Goal: Task Accomplishment & Management: Complete application form

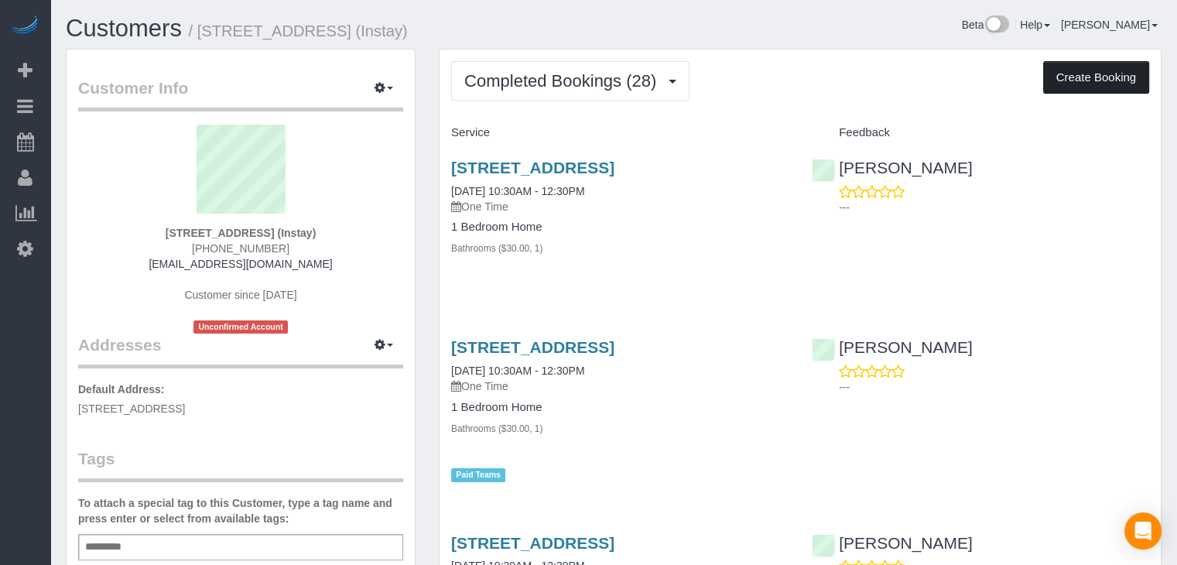
click at [1068, 80] on button "Create Booking" at bounding box center [1096, 77] width 106 height 32
select select "IA"
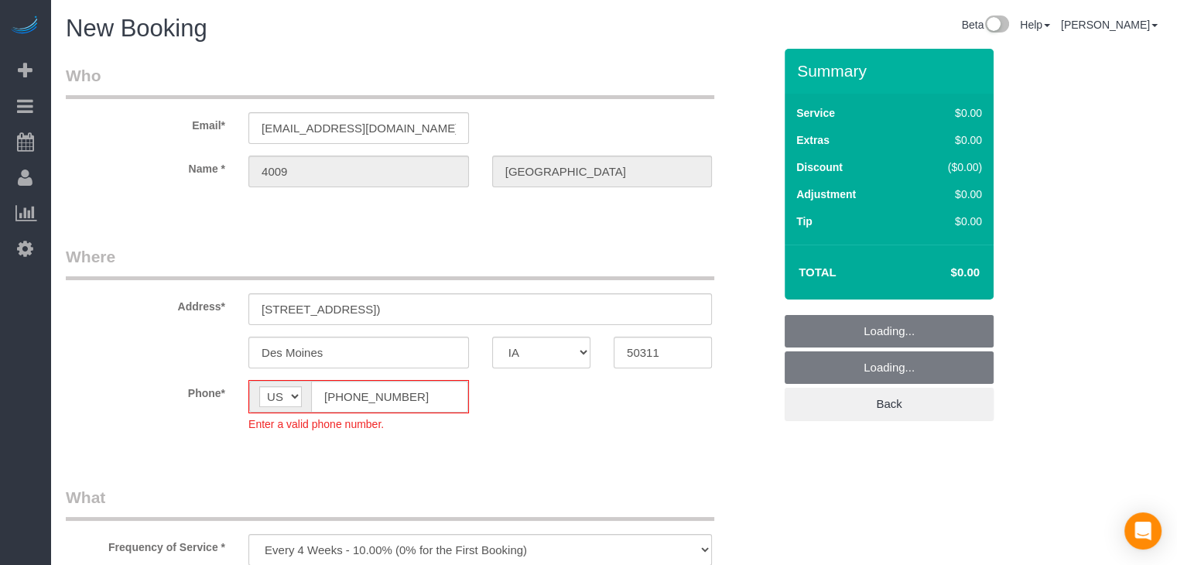
select select "object:1738"
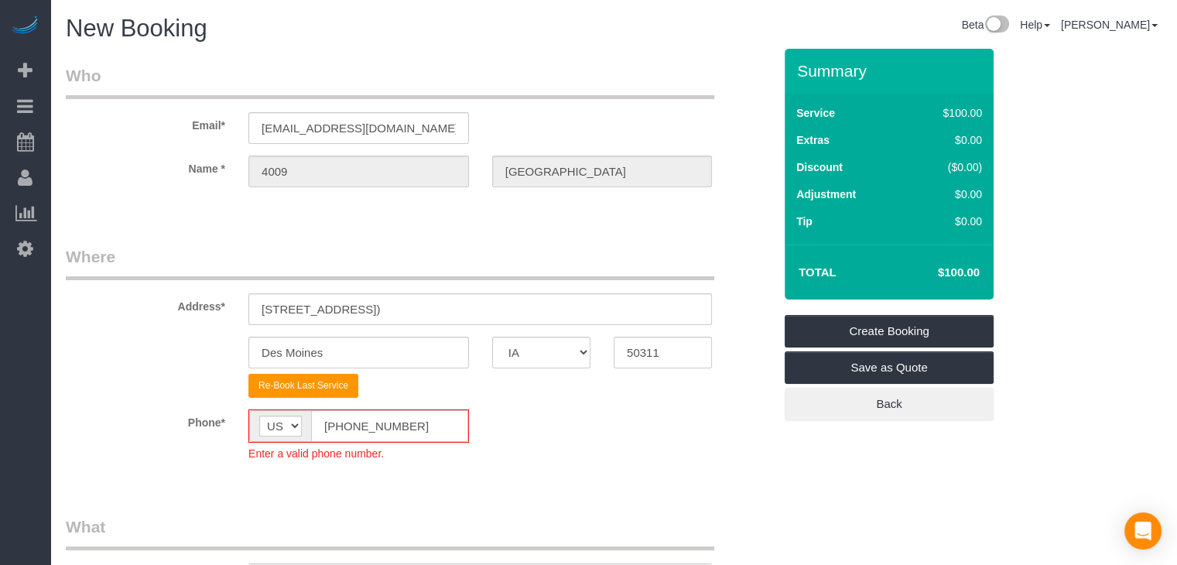
click at [339, 426] on input "[PHONE_NUMBER]" at bounding box center [389, 426] width 157 height 32
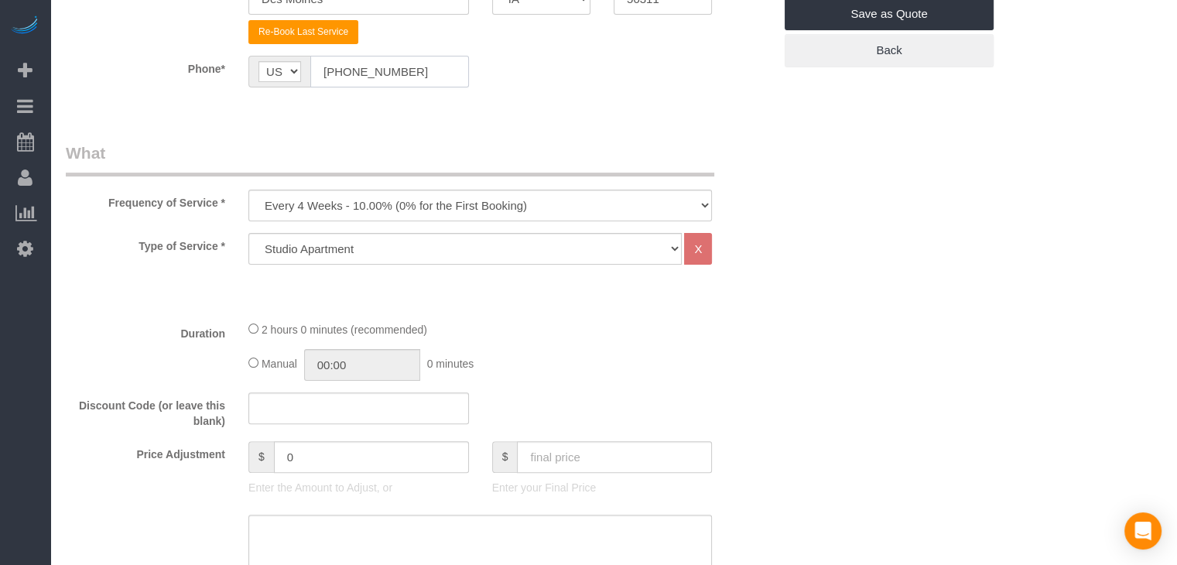
scroll to position [364, 0]
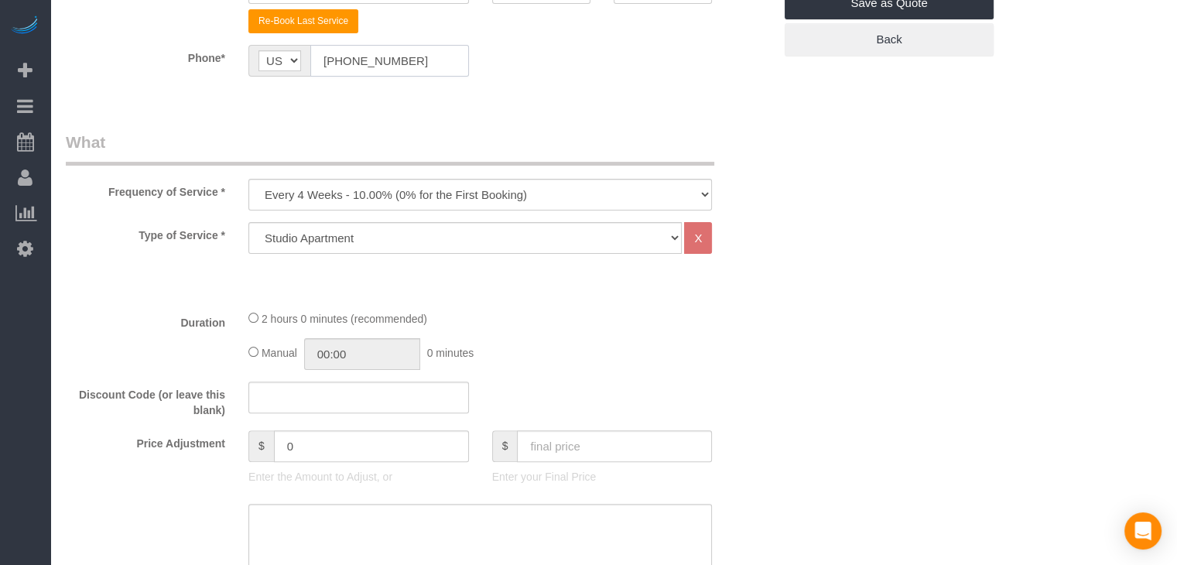
type input "[PHONE_NUMBER]"
click at [334, 200] on select "Every 6 Weeks (0% for the First Booking) One Time Every 8 Weeks (0% for the Fir…" at bounding box center [479, 195] width 463 height 32
select select "object:1740"
click at [248, 179] on select "Every 6 Weeks (0% for the First Booking) One Time Every 8 Weeks (0% for the Fir…" at bounding box center [479, 195] width 463 height 32
click at [396, 255] on div "Type of Service * Studio Apartment 1 Bedroom Home 2 Bedroom Home 3 Bedroom Home…" at bounding box center [419, 259] width 707 height 75
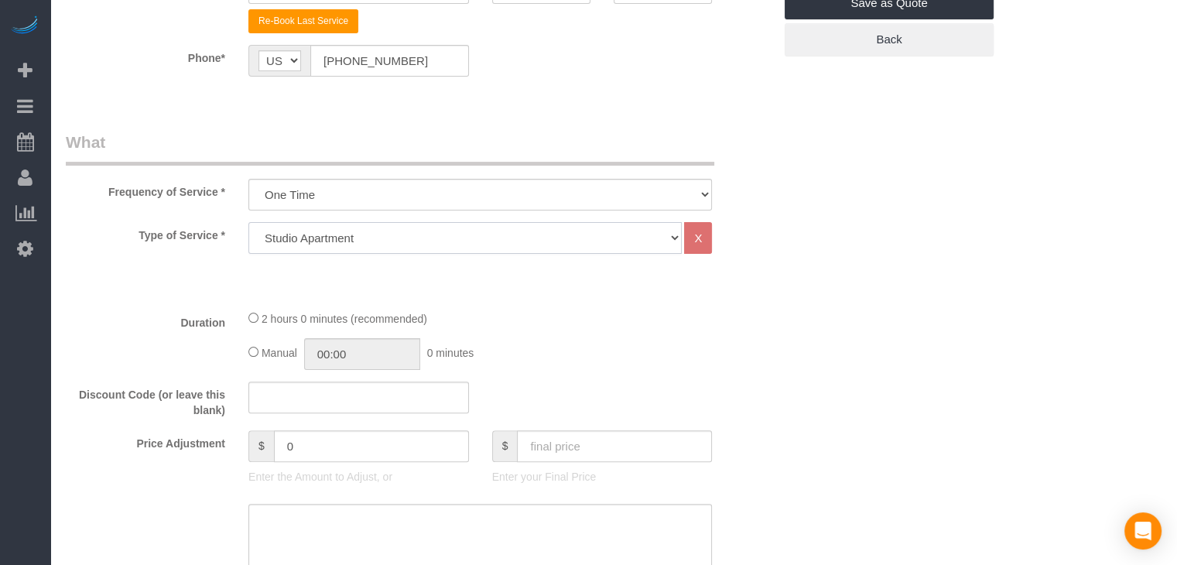
click at [399, 236] on select "Studio Apartment 1 Bedroom Home 2 Bedroom Home 3 Bedroom Home 4 Bedroom Home 5 …" at bounding box center [464, 238] width 433 height 32
select select "25"
click at [248, 222] on select "Studio Apartment 1 Bedroom Home 2 Bedroom Home 3 Bedroom Home 4 Bedroom Home 5 …" at bounding box center [464, 238] width 433 height 32
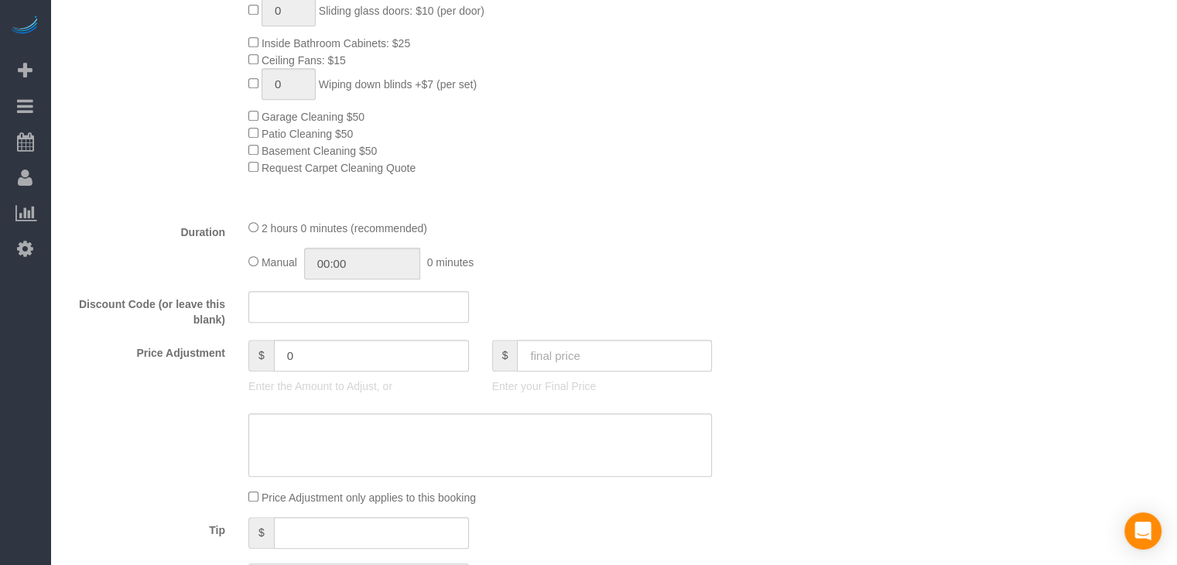
scroll to position [976, 0]
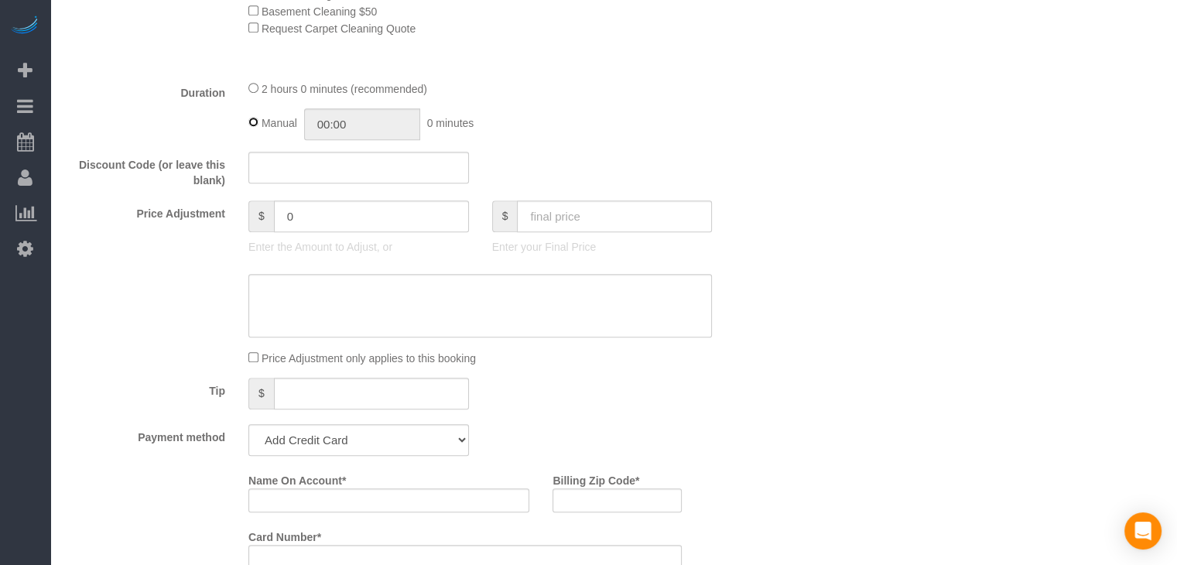
type input "02:00"
click at [665, 224] on input "text" at bounding box center [614, 216] width 195 height 32
type input "75"
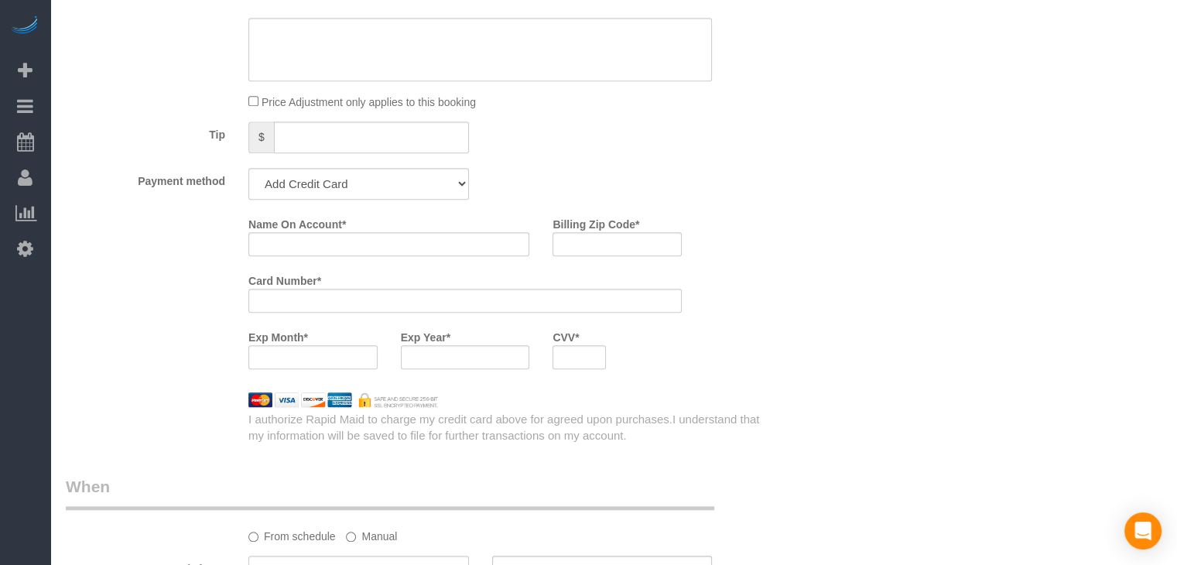
scroll to position [1344, 0]
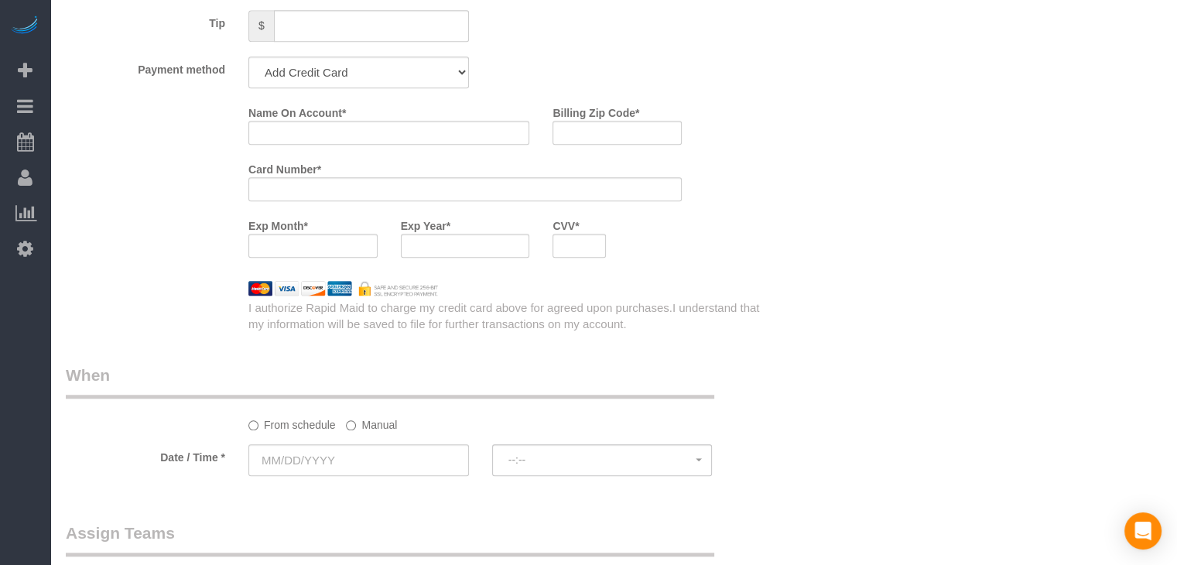
type input "-64"
click at [282, 65] on select "Add Credit Card Cash Check Paypal" at bounding box center [358, 72] width 221 height 32
select select "string:check"
click at [248, 61] on select "Add Credit Card Cash Check Paypal" at bounding box center [358, 72] width 221 height 32
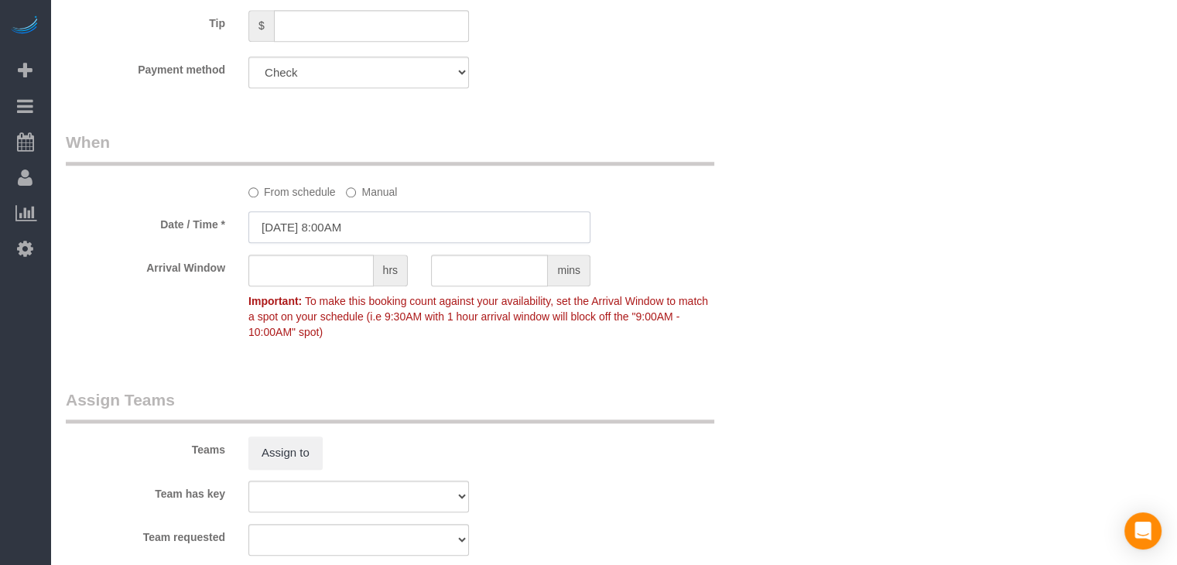
click at [316, 231] on input "[DATE] 8:00AM" at bounding box center [419, 227] width 342 height 32
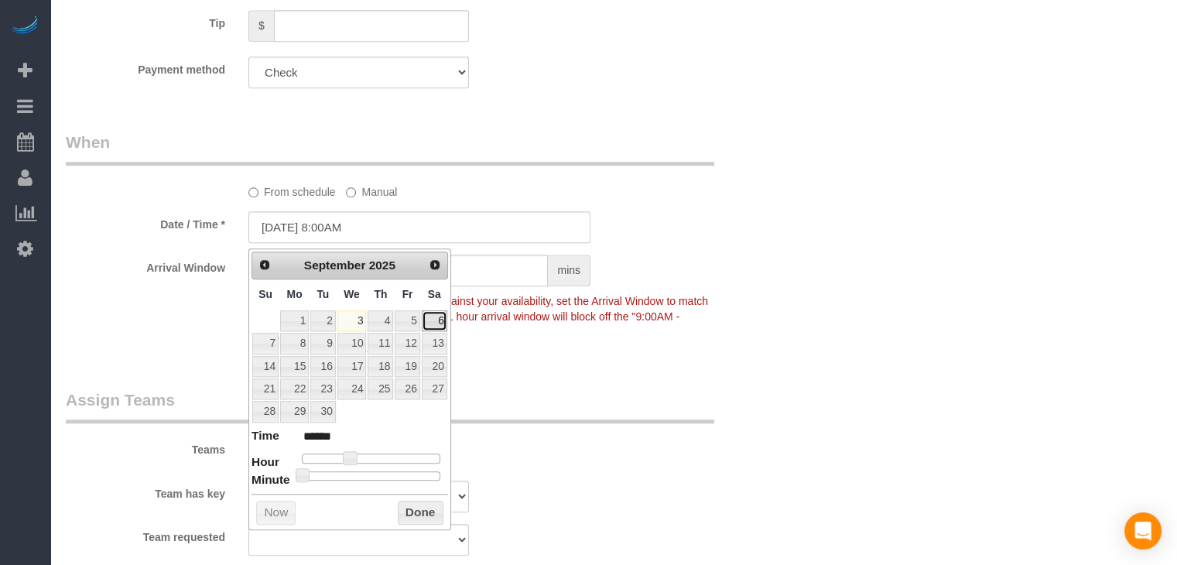
click at [430, 317] on link "6" at bounding box center [435, 320] width 26 height 21
type input "09/06/2025 9:00AM"
type input "******"
type input "09/06/2025 10:00AM"
type input "*******"
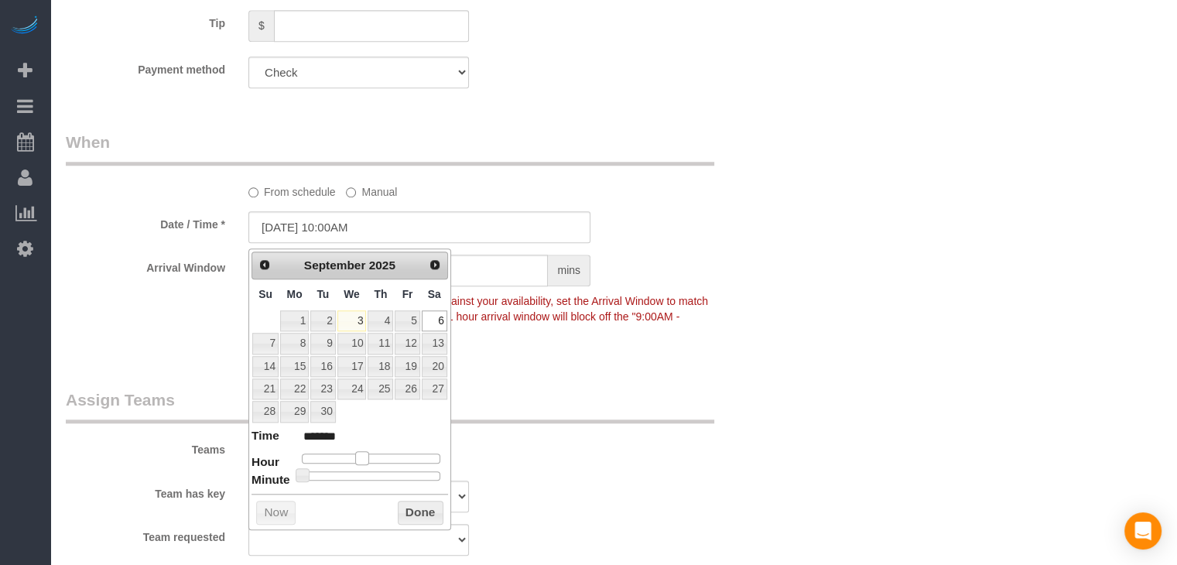
drag, startPoint x: 347, startPoint y: 457, endPoint x: 358, endPoint y: 460, distance: 11.8
click at [358, 460] on span at bounding box center [362, 458] width 14 height 14
click at [409, 510] on button "Done" at bounding box center [421, 513] width 46 height 25
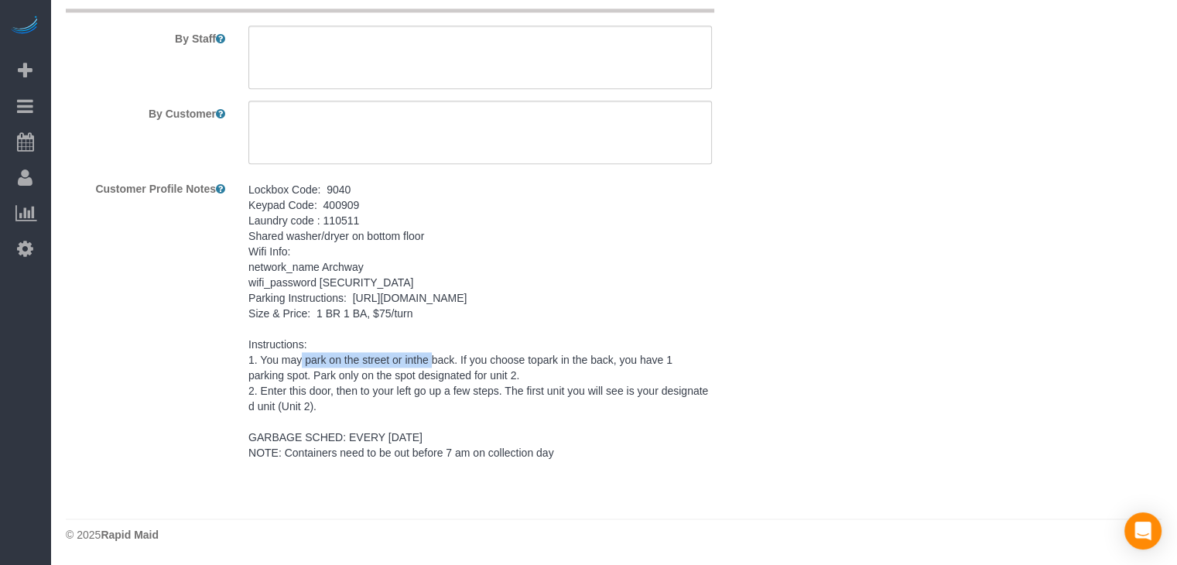
click at [385, 305] on pre "Lockbox Code: 9040 Keypad Code: 400909 Laundry code : 110511 Shared washer/drye…" at bounding box center [479, 321] width 463 height 279
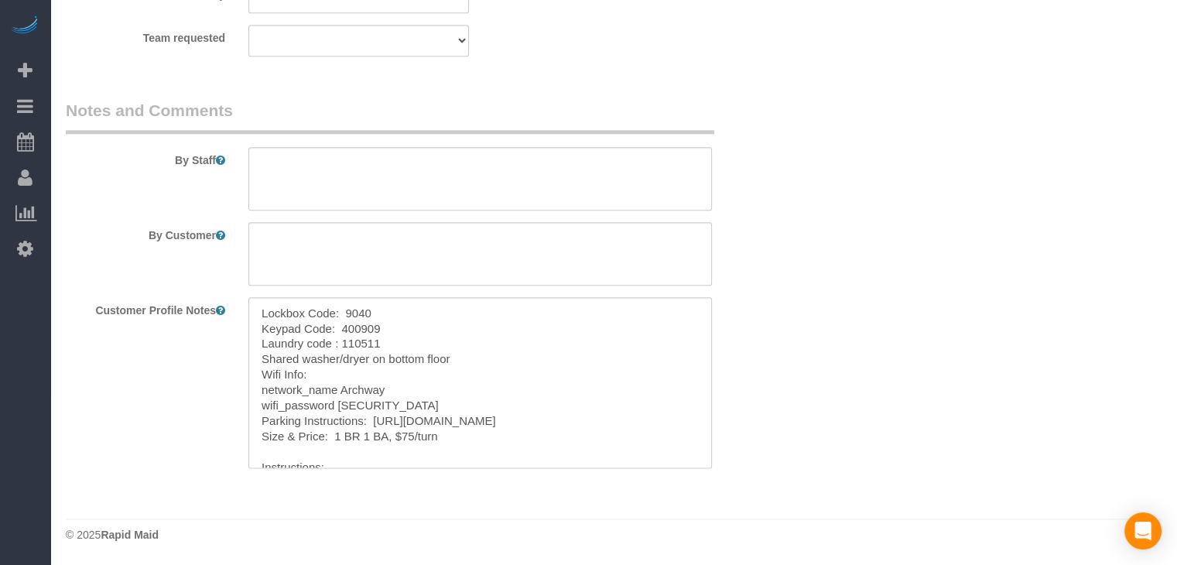
scroll to position [1848, 0]
click at [411, 337] on textarea "Lockbox Code: 9040 Keypad Code: 400909 Laundry code : 110511 Shared washer/drye…" at bounding box center [479, 382] width 463 height 171
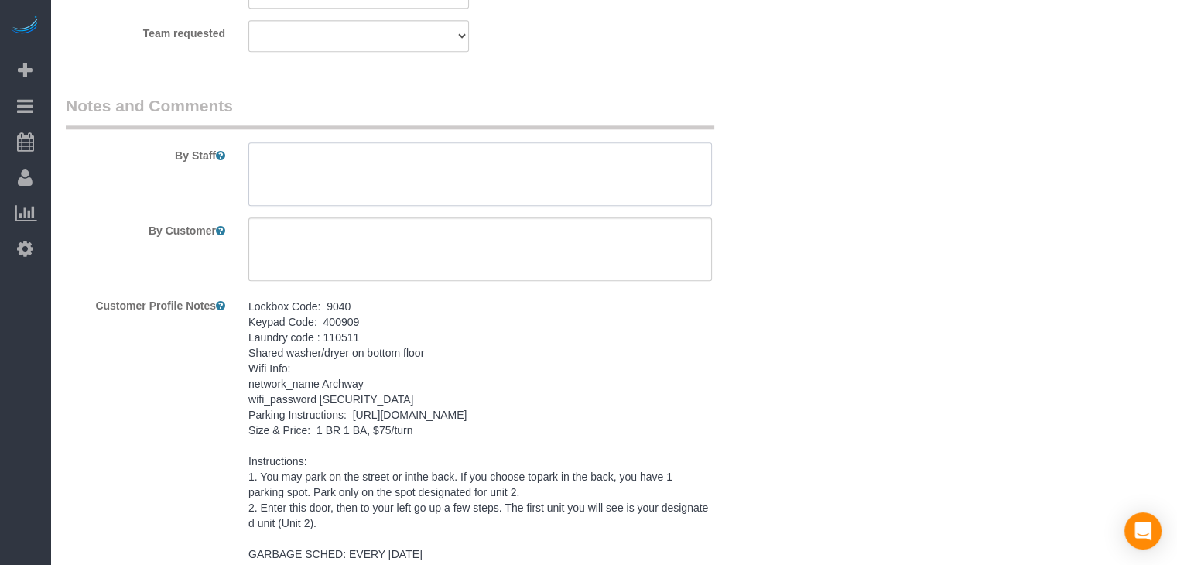
click at [433, 161] on textarea at bounding box center [479, 173] width 463 height 63
paste textarea "Lockbox Code: 9040 Keypad Code: 400909 Laundry code : 110511 Shared washer/drye…"
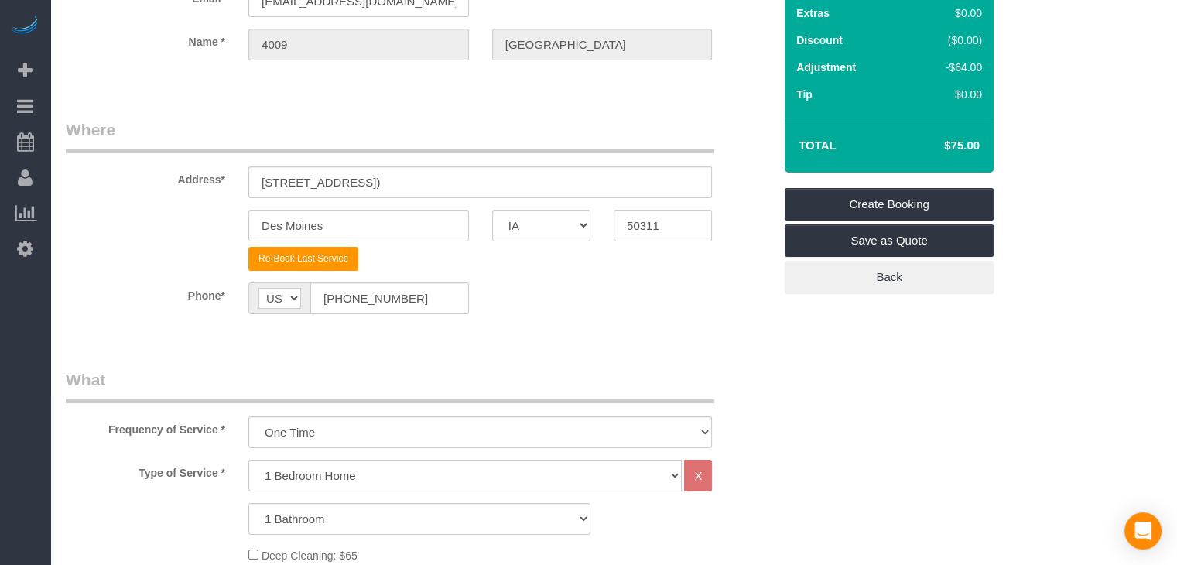
scroll to position [74, 0]
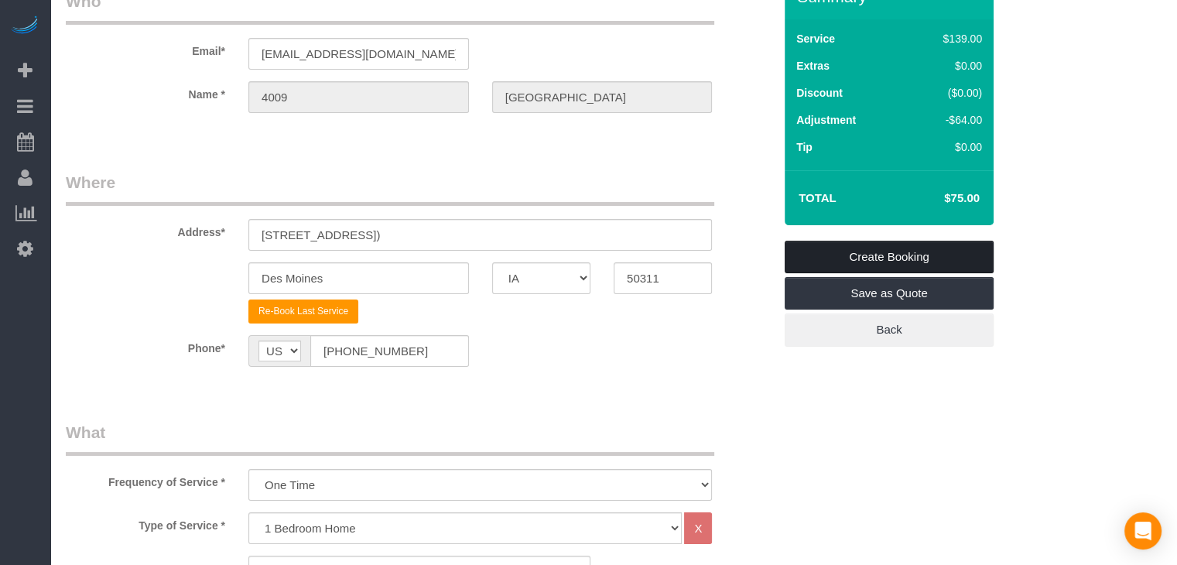
type textarea "Lockbox Code: 9040 Keypad Code: 400909 Laundry code : 110511 Shared washer/drye…"
click at [907, 261] on link "Create Booking" at bounding box center [889, 257] width 209 height 32
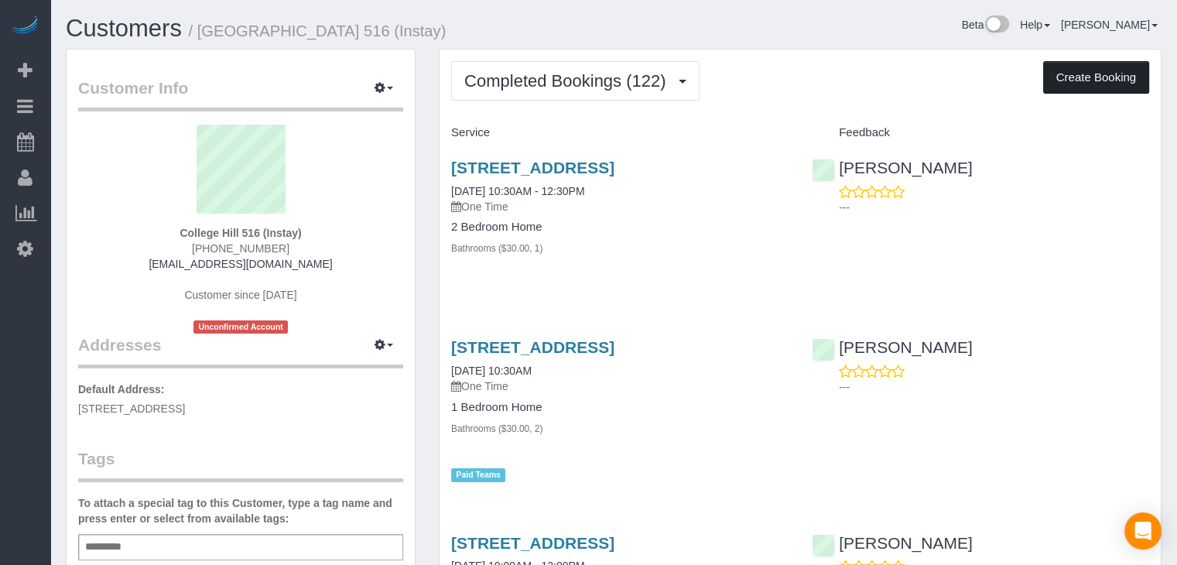
click at [1055, 86] on button "Create Booking" at bounding box center [1096, 77] width 106 height 32
select select "IA"
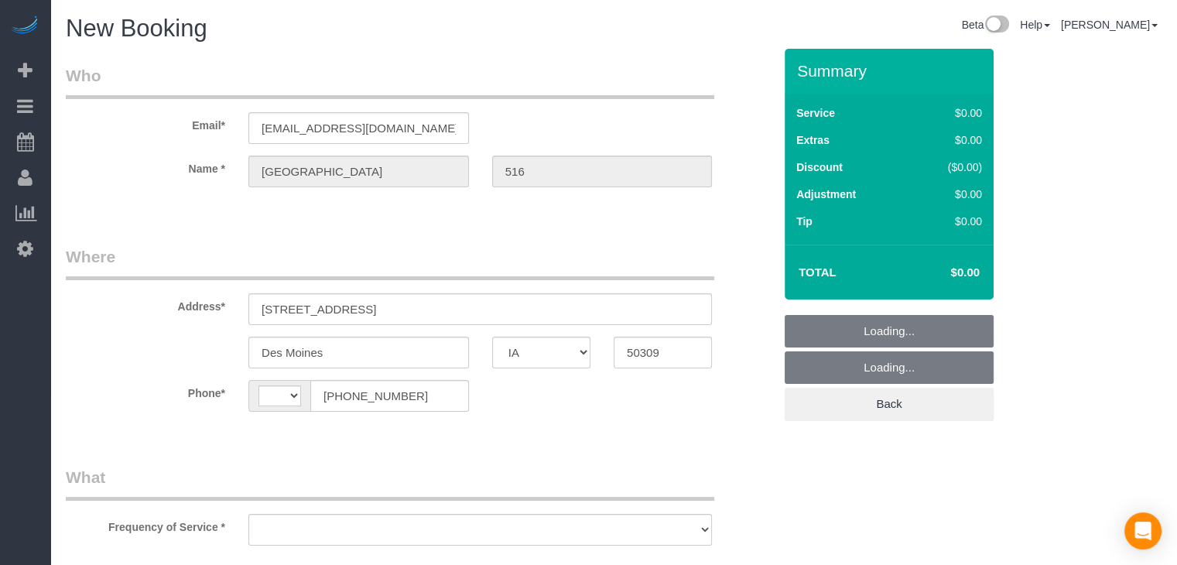
select select "string:[GEOGRAPHIC_DATA]"
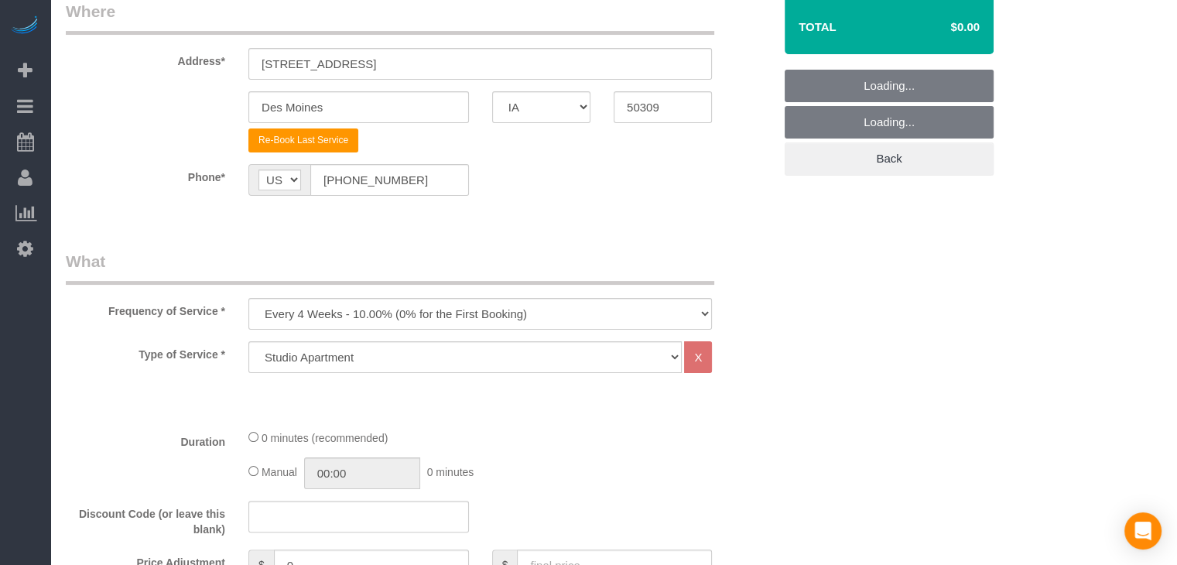
scroll to position [255, 0]
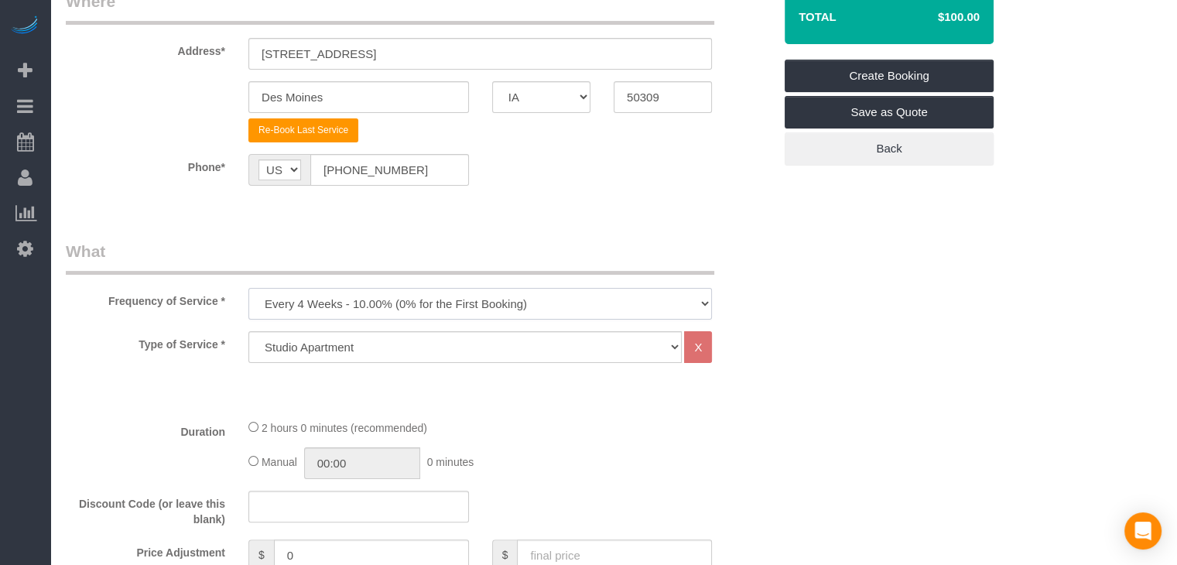
click at [352, 308] on select "Every 6 Weeks (0% for the First Booking) One Time Every 8 Weeks (0% for the Fir…" at bounding box center [479, 304] width 463 height 32
select select "object:1777"
click at [248, 288] on select "Every 6 Weeks (0% for the First Booking) One Time Every 8 Weeks (0% for the Fir…" at bounding box center [479, 304] width 463 height 32
click at [436, 358] on select "Studio Apartment 1 Bedroom Home 2 Bedroom Home 3 Bedroom Home 4 Bedroom Home 5 …" at bounding box center [464, 347] width 433 height 32
select select "25"
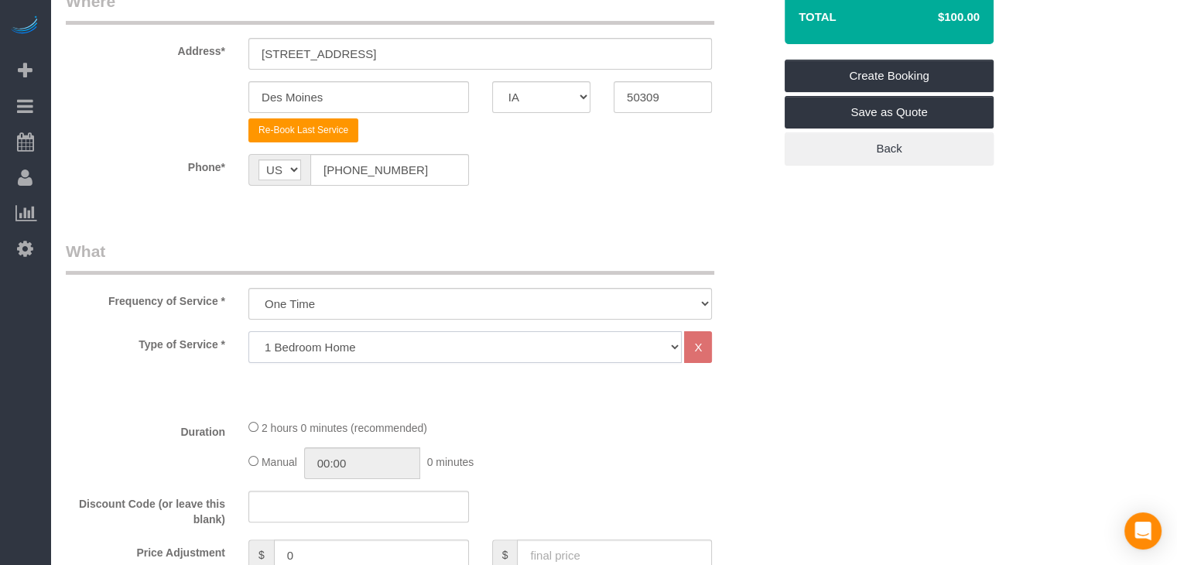
click at [248, 331] on select "Studio Apartment 1 Bedroom Home 2 Bedroom Home 3 Bedroom Home 4 Bedroom Home 5 …" at bounding box center [464, 347] width 433 height 32
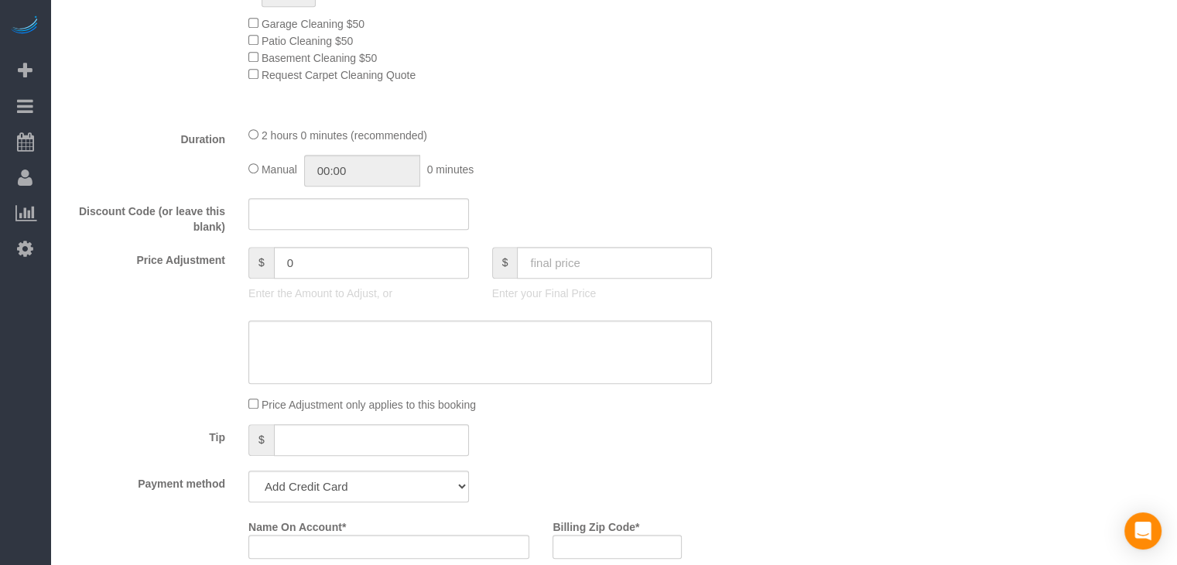
scroll to position [959, 0]
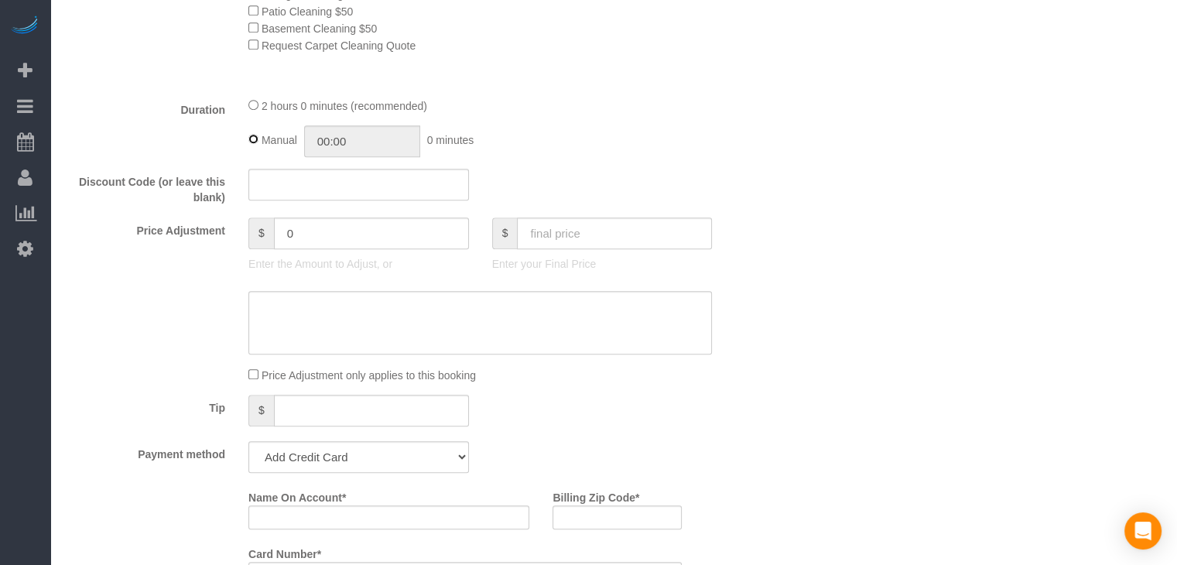
type input "02:00"
click at [645, 246] on input "text" at bounding box center [614, 233] width 195 height 32
type input "95"
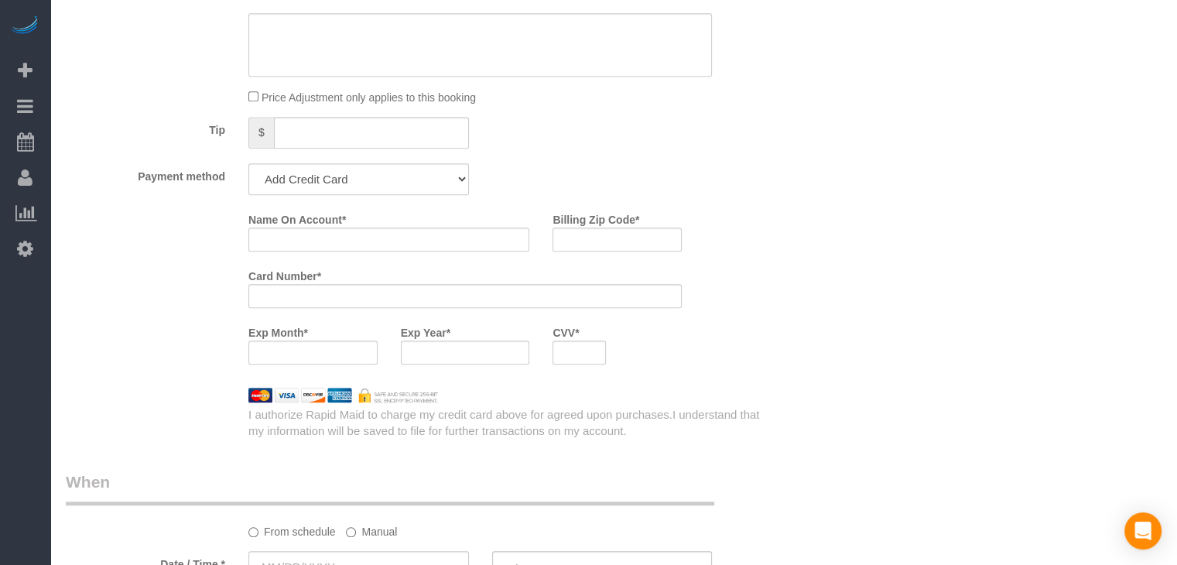
scroll to position [1299, 0]
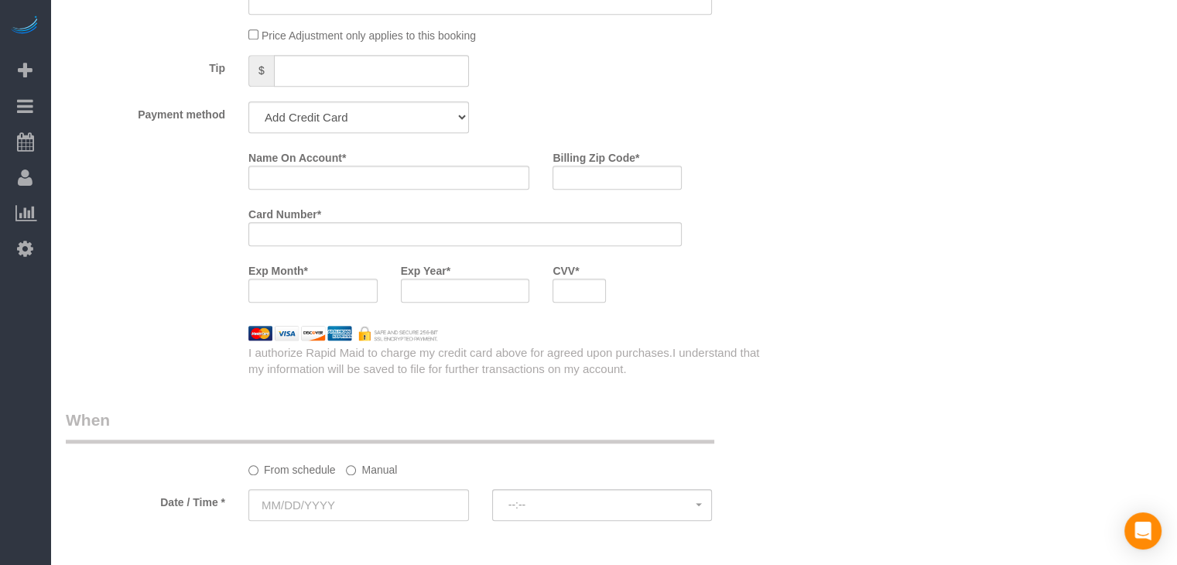
type input "-44"
drag, startPoint x: 374, startPoint y: 113, endPoint x: 374, endPoint y: 121, distance: 7.8
click at [374, 113] on select "Add Credit Card Cash Check Paypal" at bounding box center [358, 117] width 221 height 32
select select "string:check"
click at [248, 106] on select "Add Credit Card Cash Check Paypal" at bounding box center [358, 117] width 221 height 32
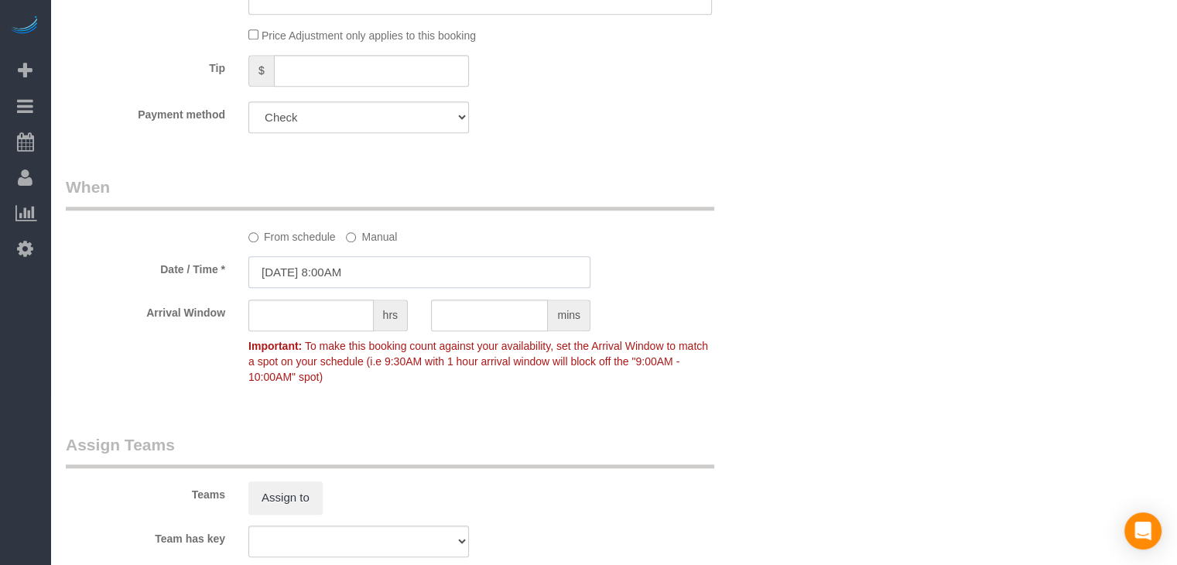
click at [282, 277] on input "[DATE] 8:00AM" at bounding box center [419, 272] width 342 height 32
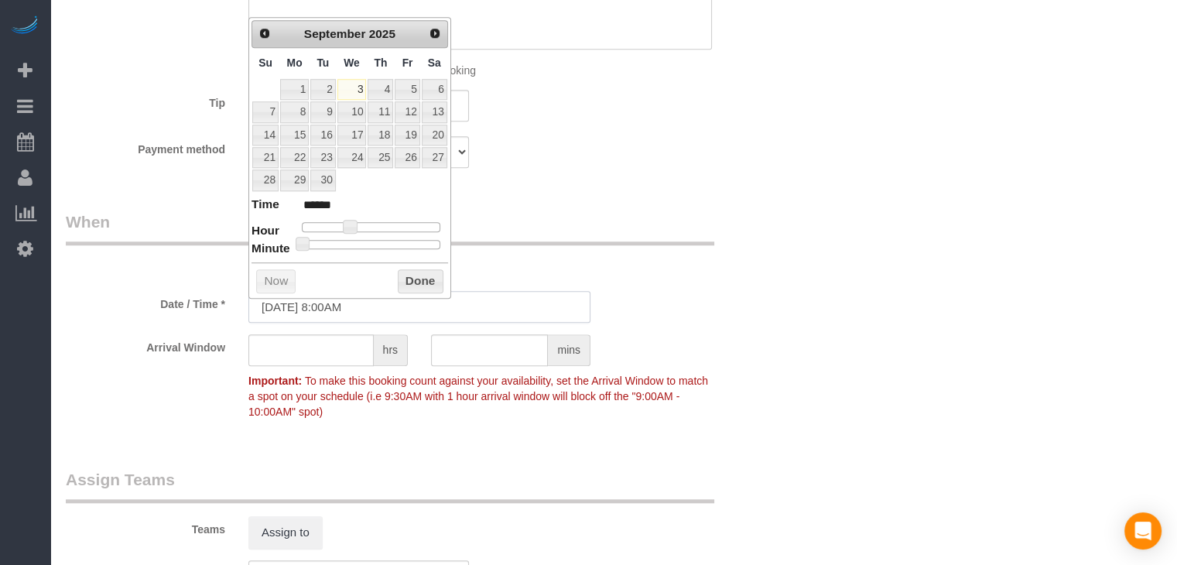
scroll to position [1222, 0]
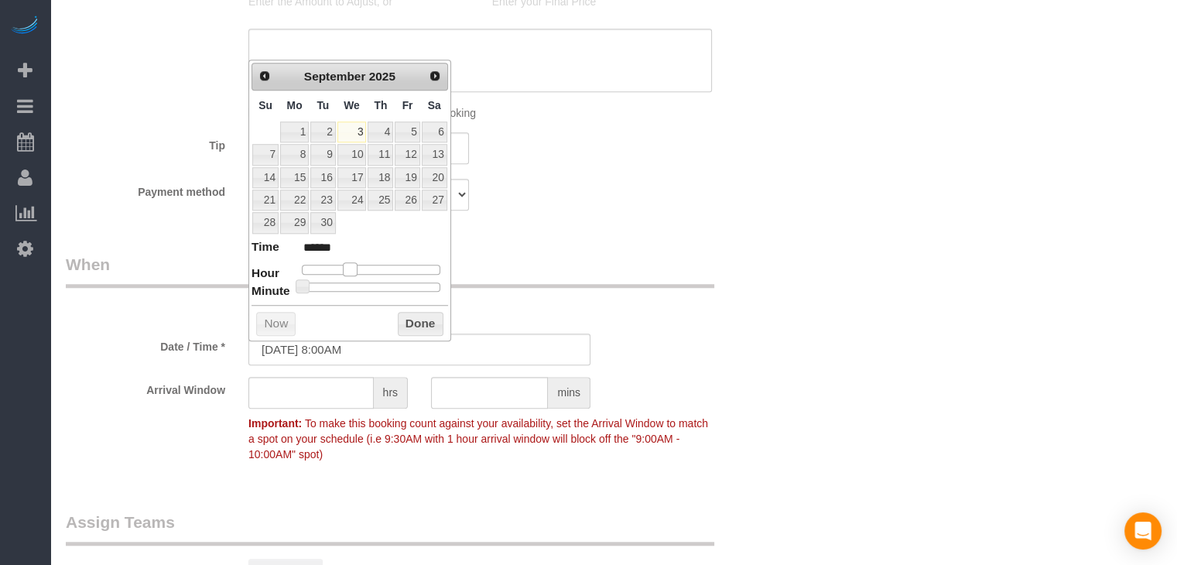
type input "09/03/2025 10:00AM"
type input "*******"
drag, startPoint x: 347, startPoint y: 268, endPoint x: 359, endPoint y: 270, distance: 12.6
click at [359, 270] on span at bounding box center [362, 269] width 14 height 14
click at [416, 326] on button "Done" at bounding box center [421, 324] width 46 height 25
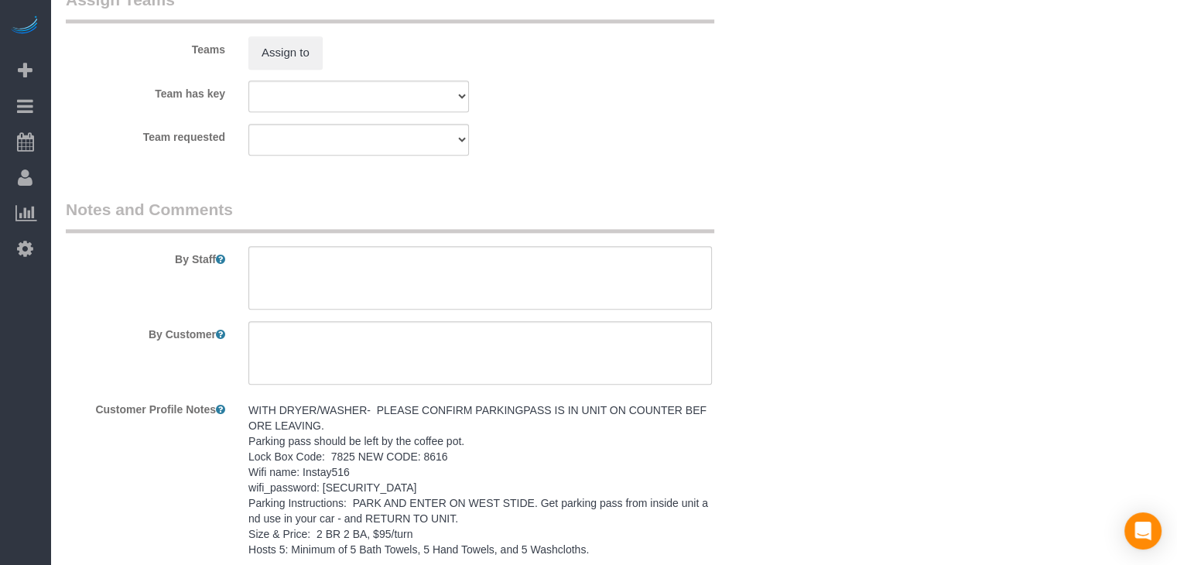
scroll to position [1822, 0]
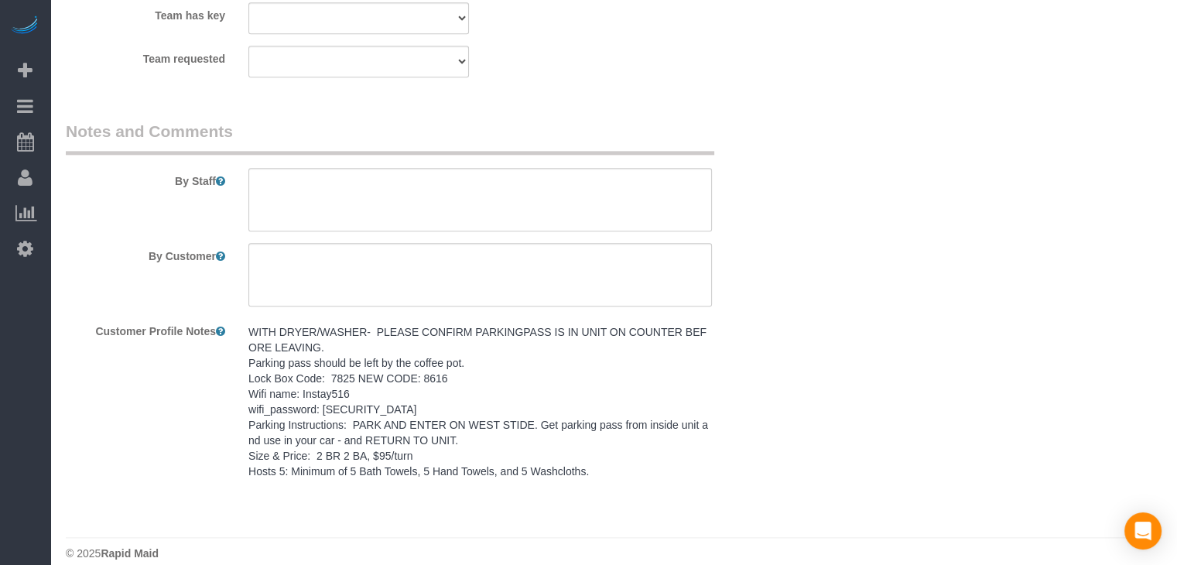
click at [712, 433] on pre "WITH DRYER/WASHER- PLEASE CONFIRM PARKINGPASS IS IN UNIT ON COUNTER BEFORE LEAV…" at bounding box center [479, 401] width 463 height 155
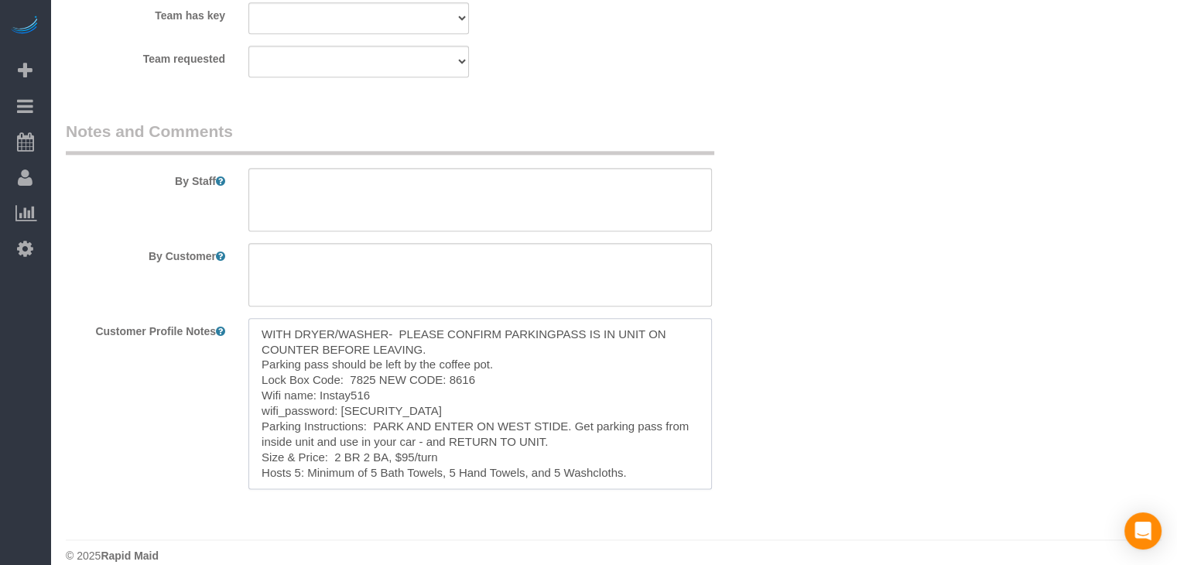
click at [621, 422] on textarea "WITH DRYER/WASHER- PLEASE CONFIRM PARKINGPASS IS IN UNIT ON COUNTER BEFORE LEAV…" at bounding box center [479, 403] width 463 height 171
click at [614, 214] on textarea at bounding box center [479, 199] width 463 height 63
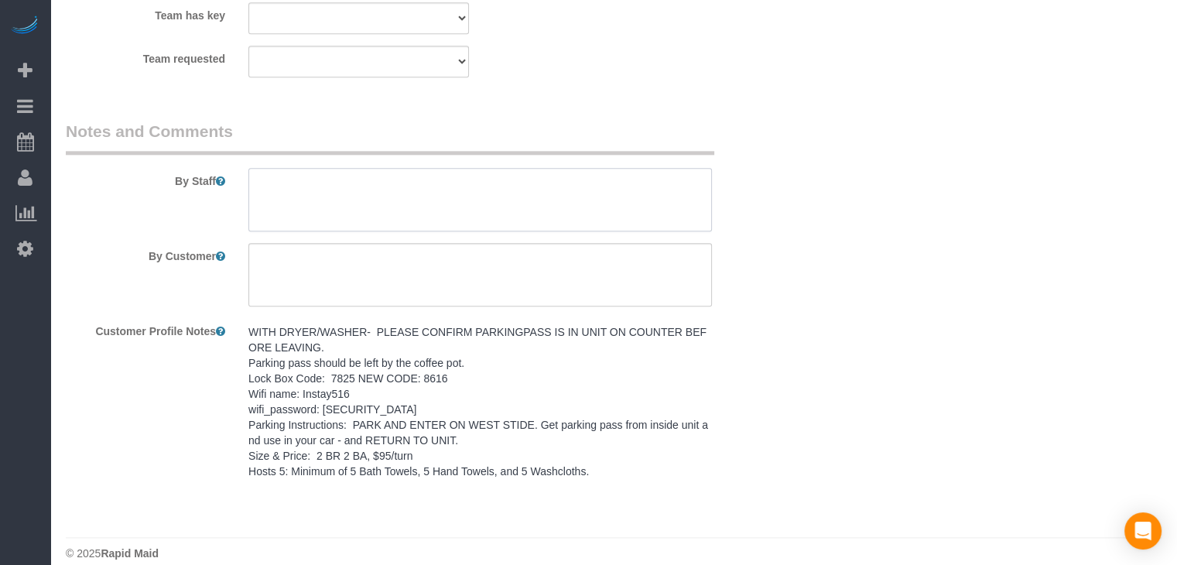
paste textarea "WITH DRYER/WASHER- PLEASE CONFIRM PARKINGPASS IS IN UNIT ON COUNTER BEFORE LEAV…"
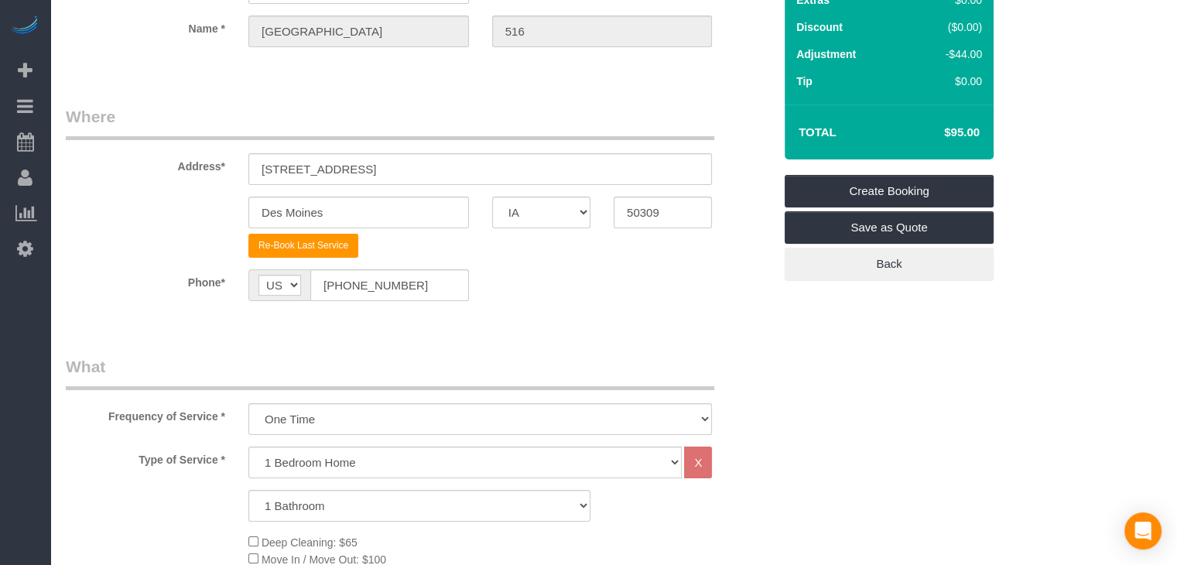
scroll to position [138, 0]
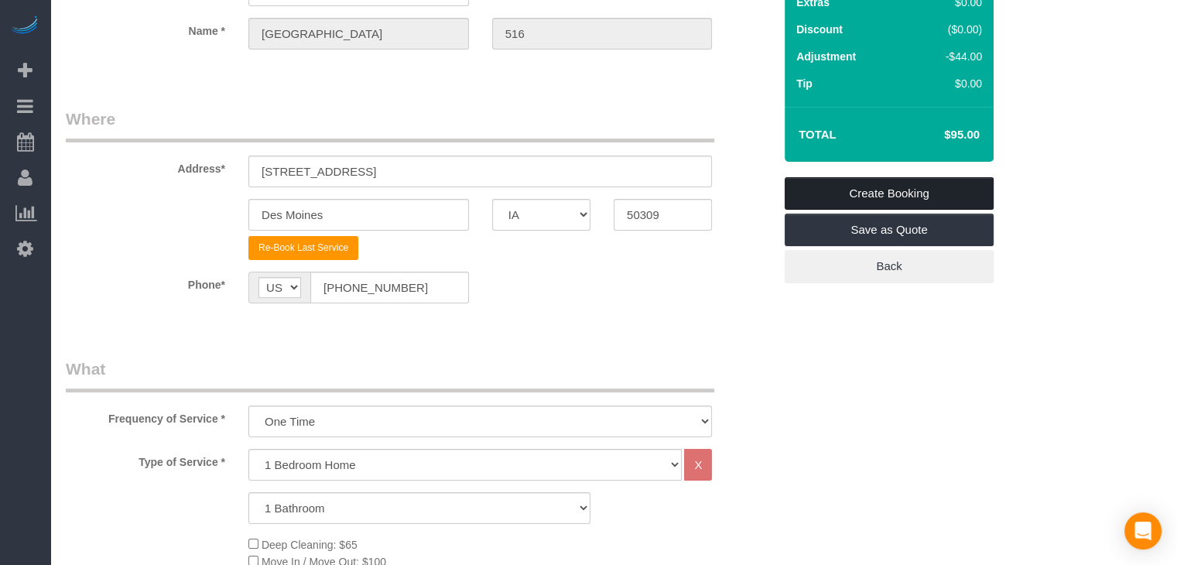
type textarea "WITH DRYER/WASHER- PLEASE CONFIRM PARKINGPASS IS IN UNIT ON COUNTER BEFORE LEAV…"
click at [938, 180] on link "Create Booking" at bounding box center [889, 193] width 209 height 32
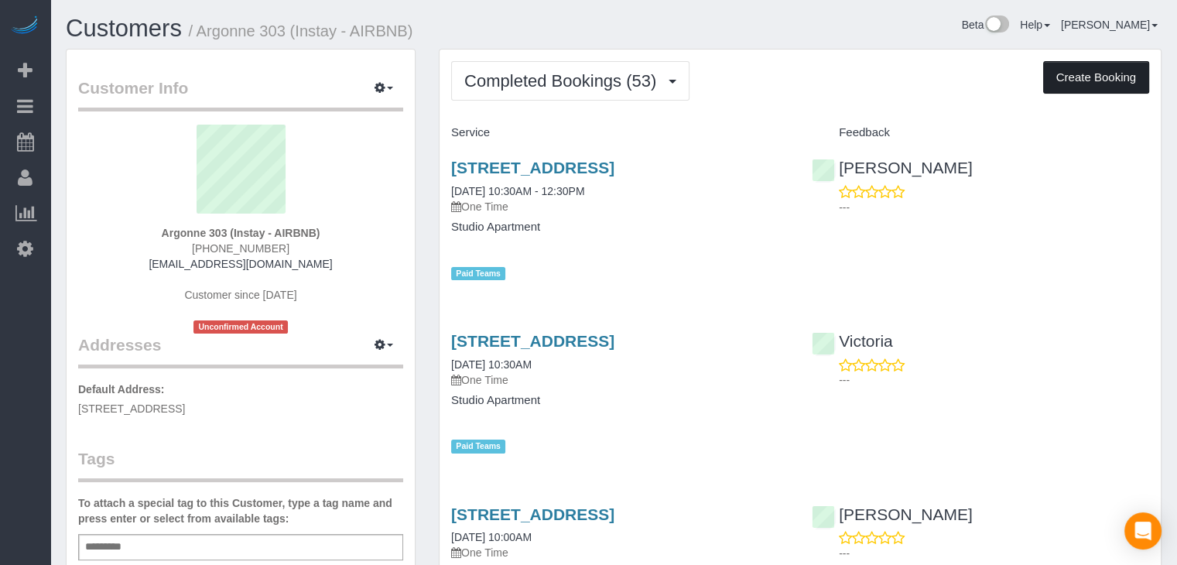
click at [1137, 67] on button "Create Booking" at bounding box center [1096, 77] width 106 height 32
select select "IA"
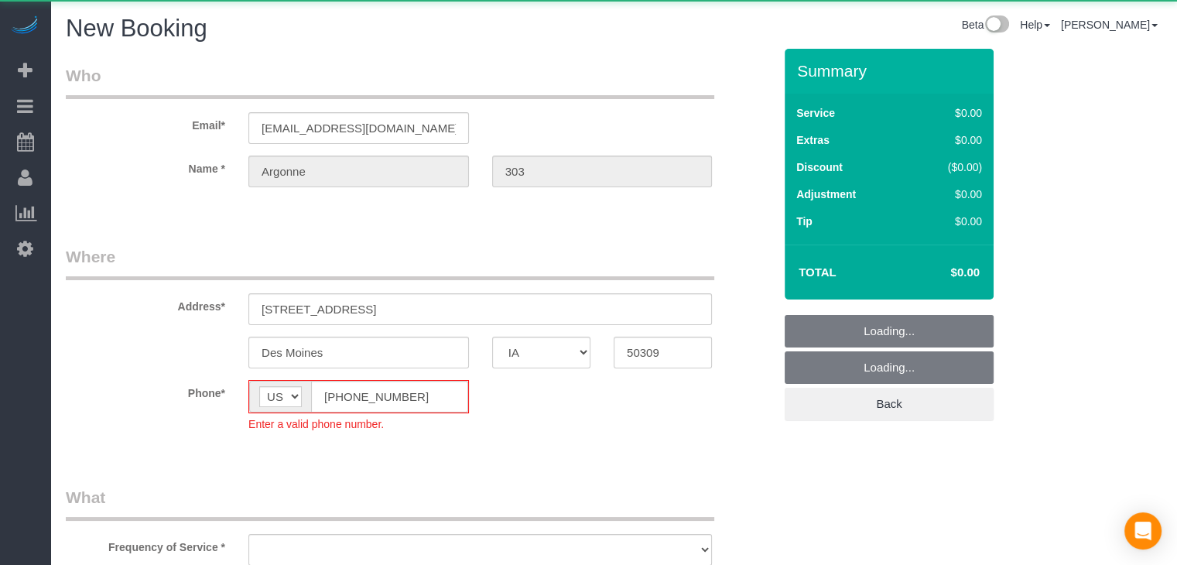
select select "string:[GEOGRAPHIC_DATA]"
select select "object:1689"
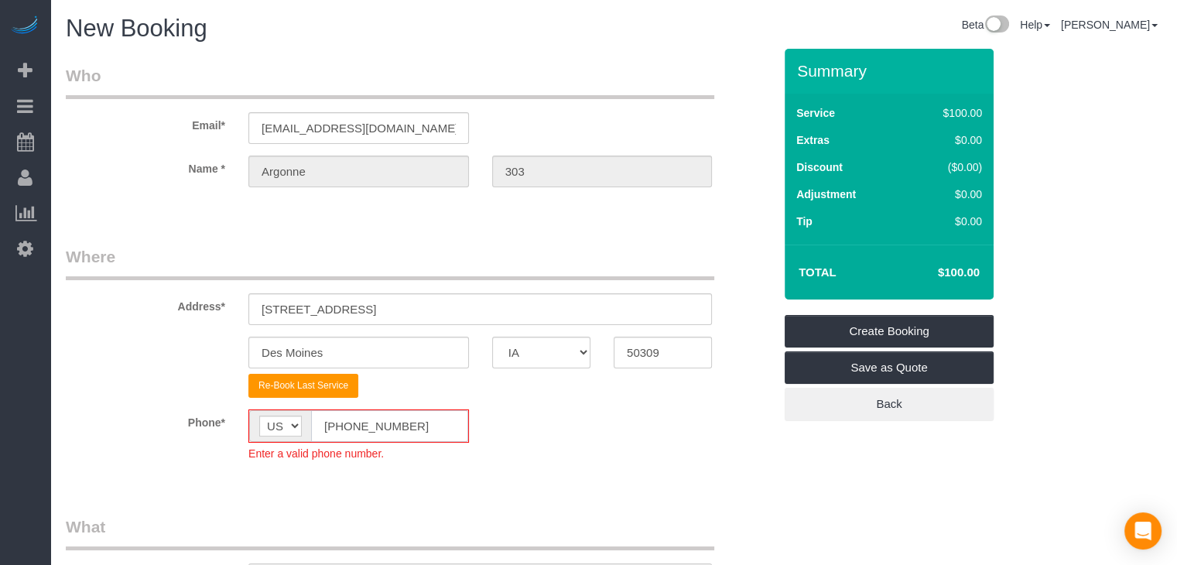
click at [337, 436] on input "[PHONE_NUMBER]" at bounding box center [389, 426] width 157 height 32
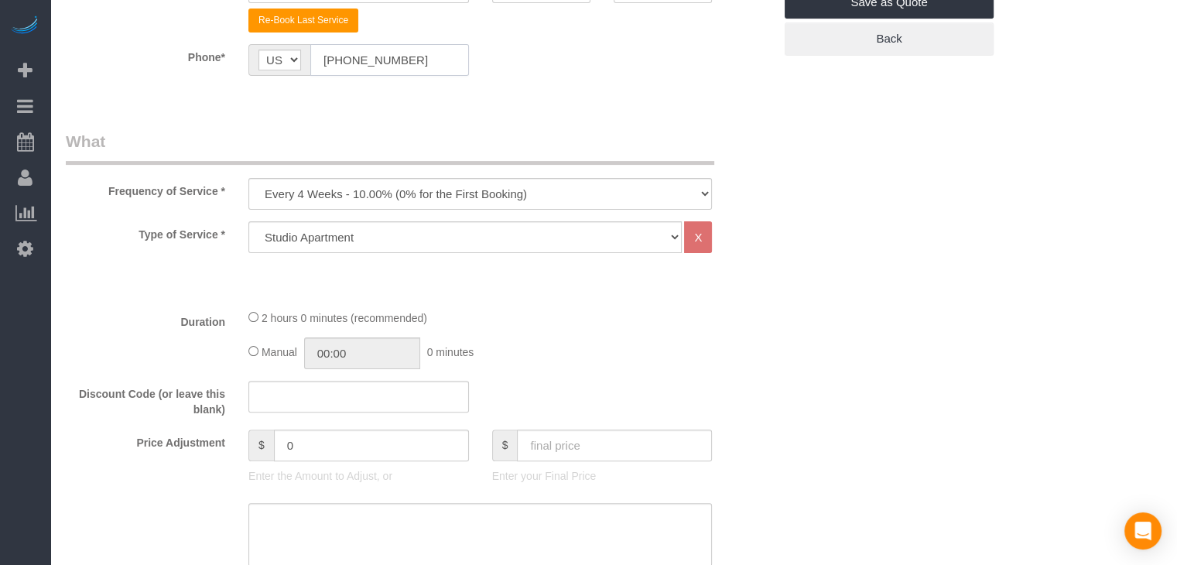
scroll to position [378, 0]
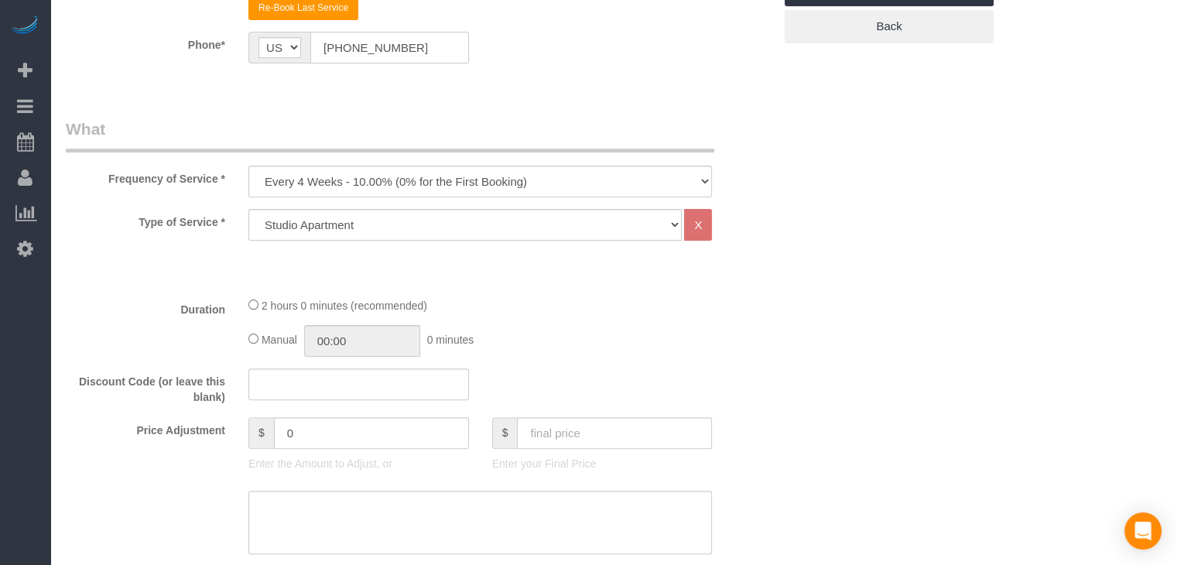
type input "[PHONE_NUMBER]"
click at [456, 171] on select "Every 6 Weeks (0% for the First Booking) One Time Every 8 Weeks (0% for the Fir…" at bounding box center [479, 182] width 463 height 32
select select "object:1691"
click at [248, 166] on select "Every 6 Weeks (0% for the First Booking) One Time Every 8 Weeks (0% for the Fir…" at bounding box center [479, 182] width 463 height 32
type input "02:00"
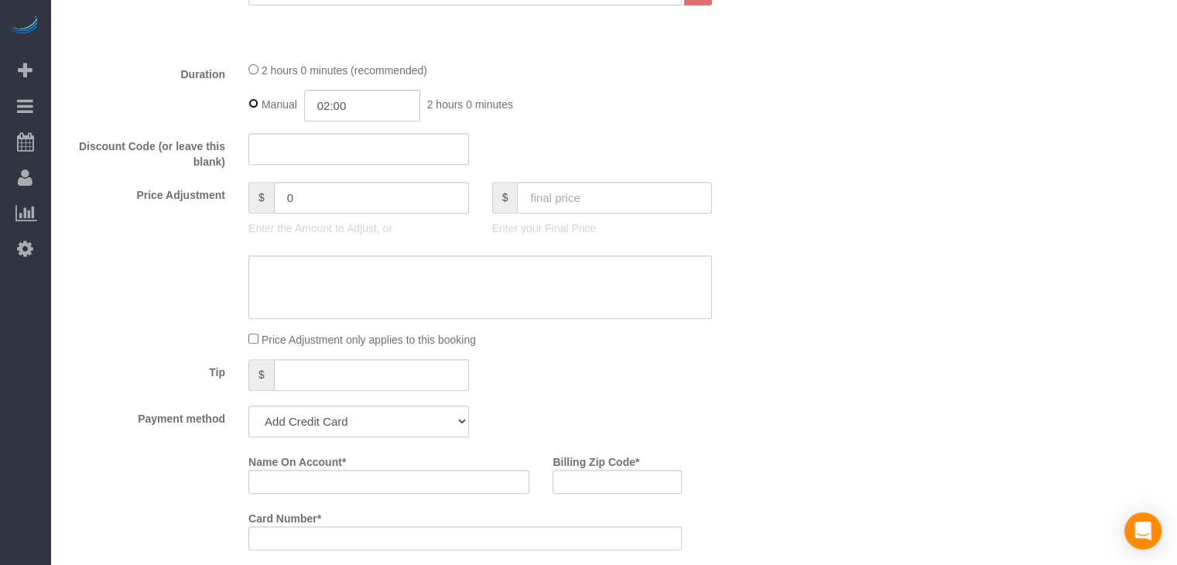
scroll to position [591, 0]
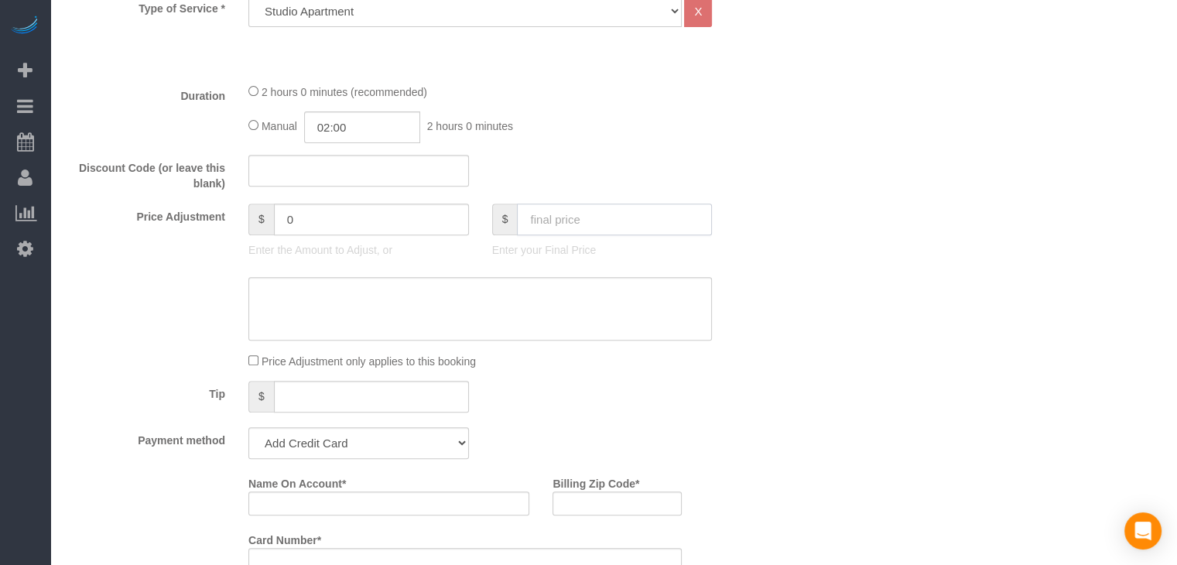
click at [582, 221] on input "text" at bounding box center [614, 219] width 195 height 32
type input "70"
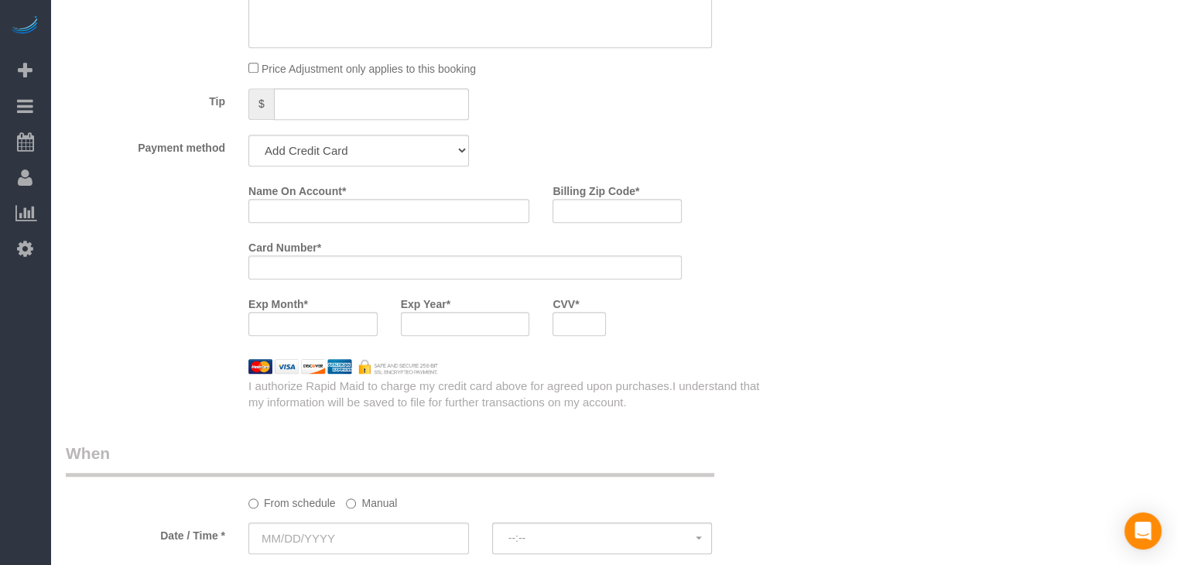
scroll to position [906, 0]
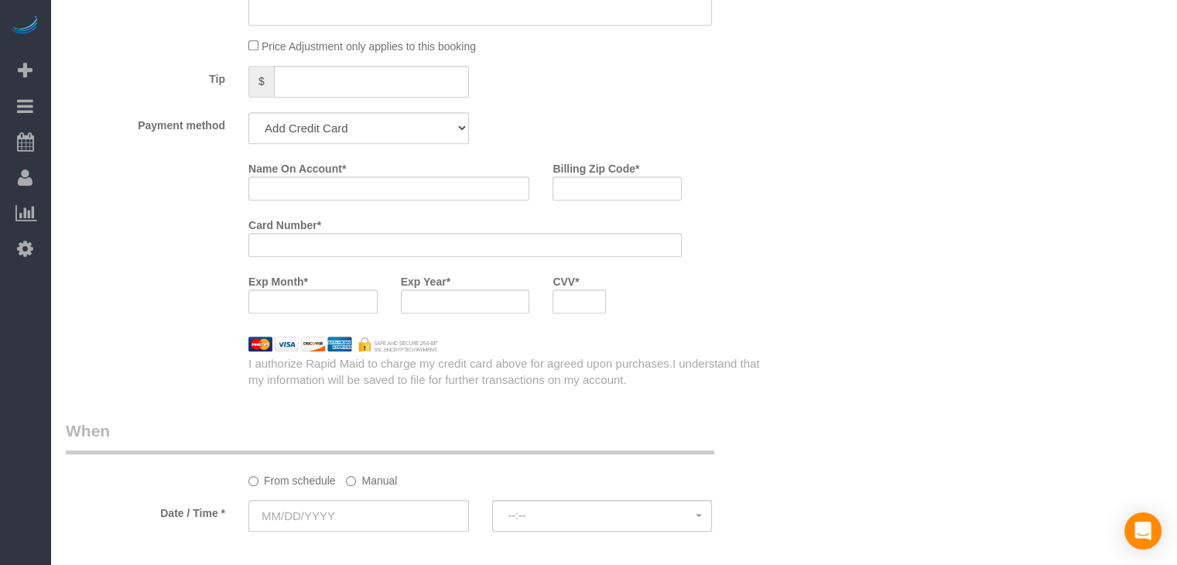
type input "-30"
click at [365, 121] on select "Add Credit Card Cash Check Paypal" at bounding box center [358, 128] width 221 height 32
select select "string:check"
click at [248, 112] on select "Add Credit Card Cash Check Paypal" at bounding box center [358, 128] width 221 height 32
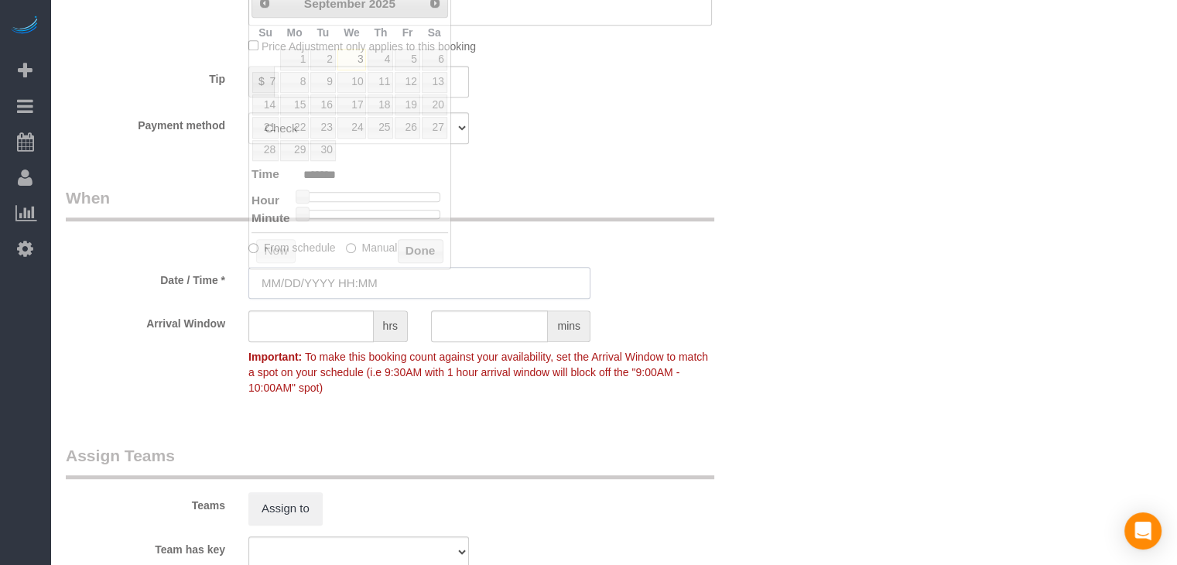
click at [331, 287] on input "text" at bounding box center [419, 283] width 342 height 32
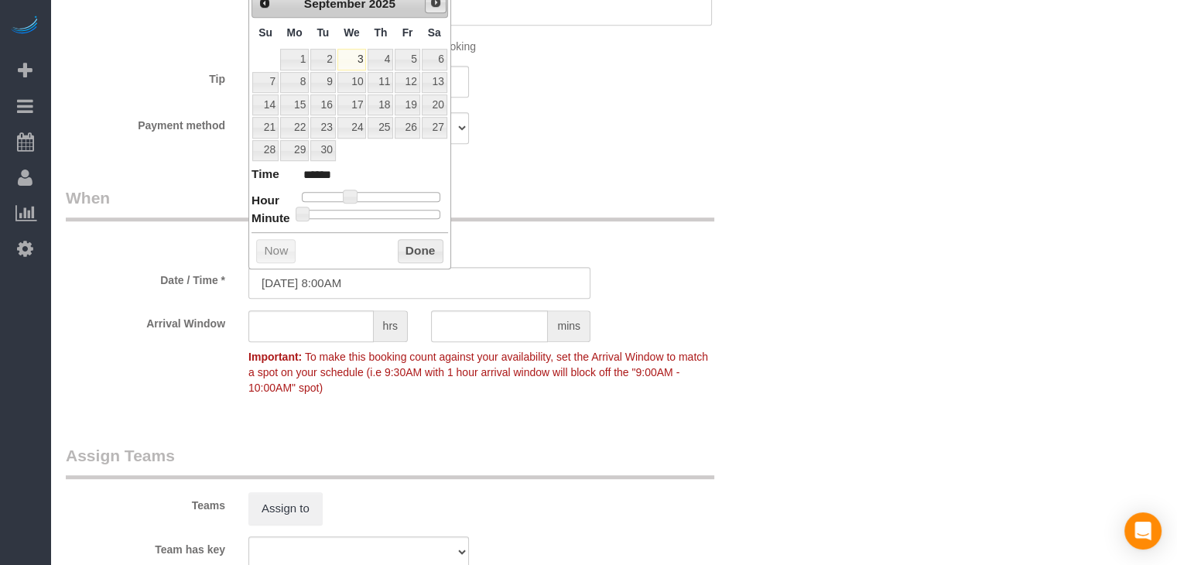
click at [432, 6] on span "Next" at bounding box center [435, 2] width 12 height 12
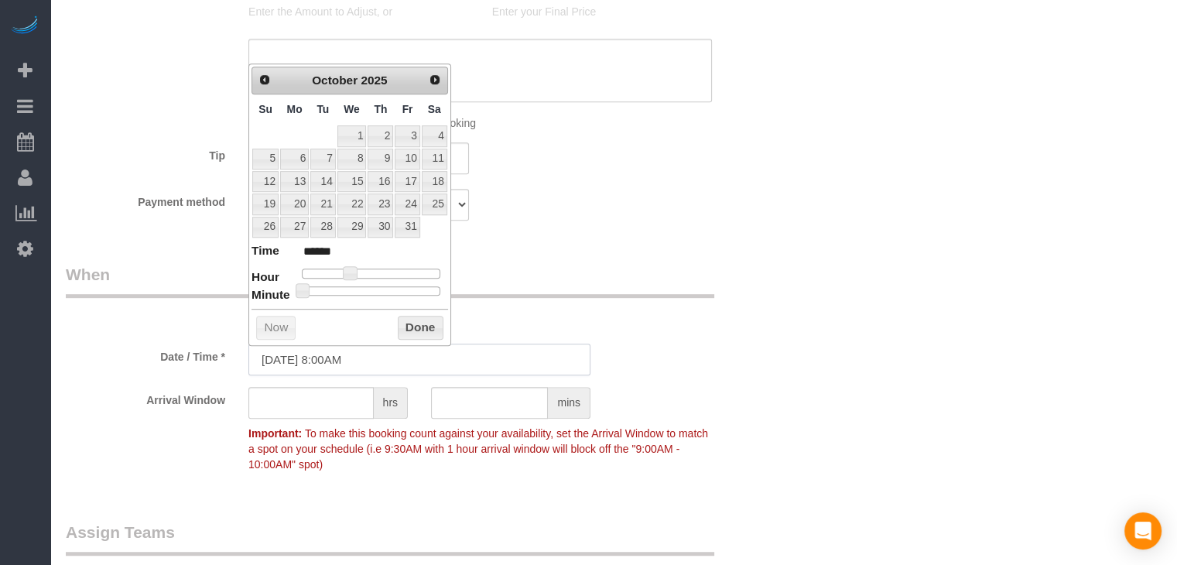
scroll to position [829, 0]
click at [412, 221] on link "31" at bounding box center [407, 227] width 25 height 21
type input "[DATE] 9:00AM"
type input "******"
type input "[DATE] 10:00AM"
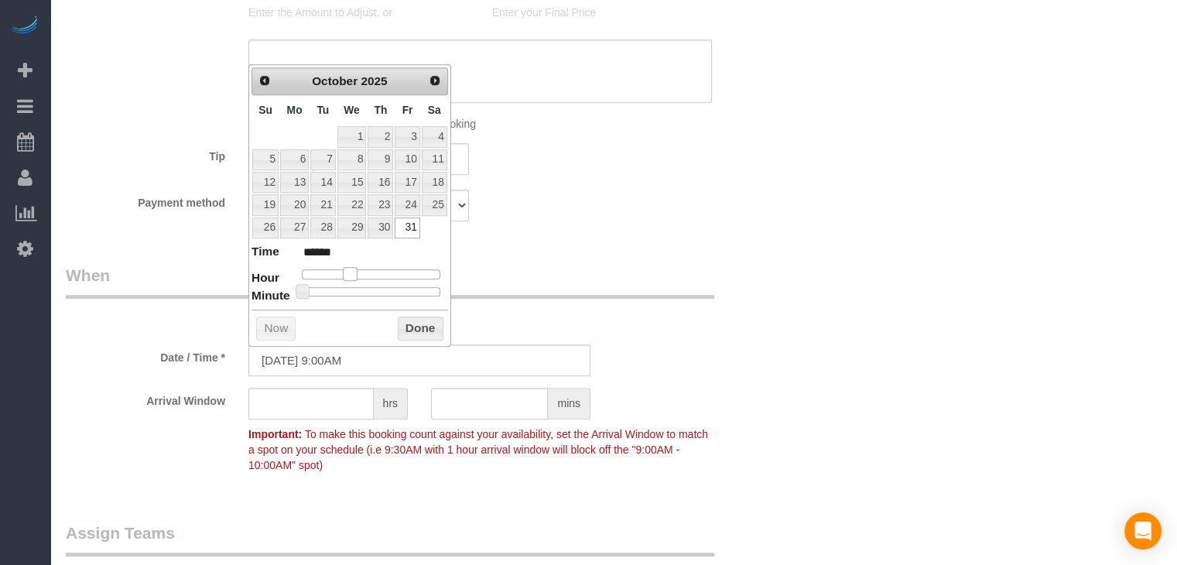
type input "*******"
drag, startPoint x: 350, startPoint y: 268, endPoint x: 362, endPoint y: 268, distance: 11.6
click at [362, 268] on span at bounding box center [362, 274] width 14 height 14
click at [408, 329] on button "Done" at bounding box center [421, 328] width 46 height 25
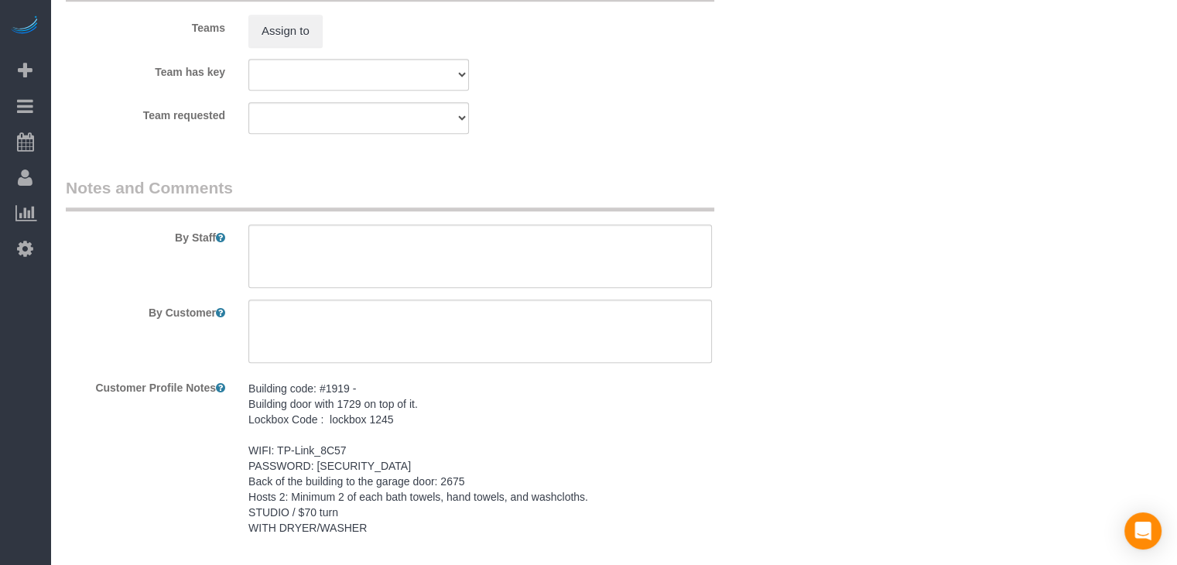
scroll to position [1457, 0]
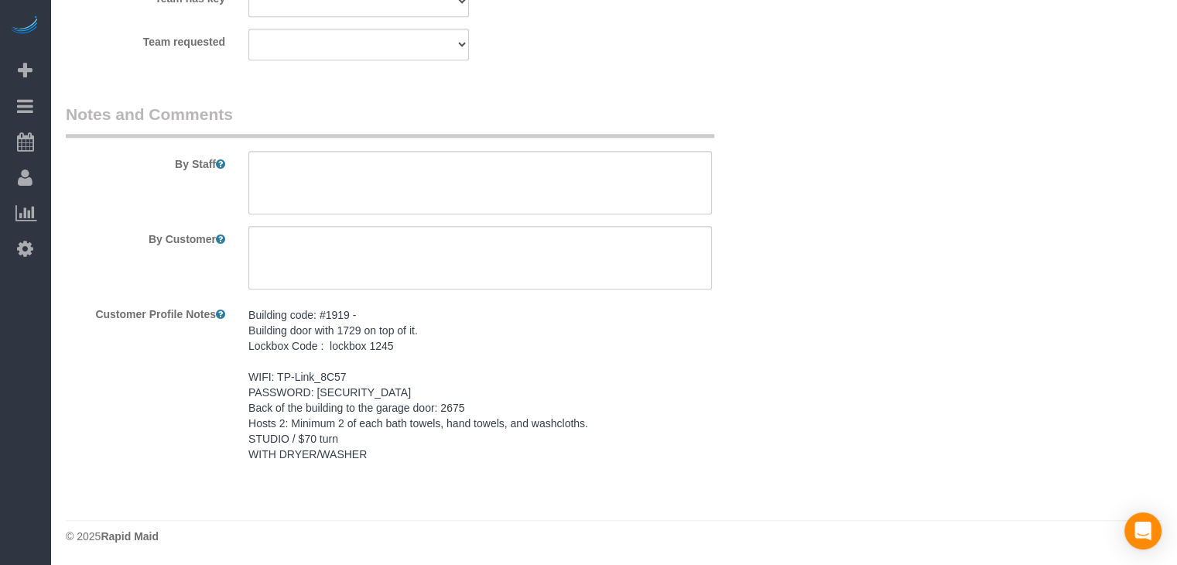
drag, startPoint x: 371, startPoint y: 443, endPoint x: 373, endPoint y: 431, distance: 12.5
click at [371, 443] on pre "Building code: #1919 - Building door with 1729 on top of it. Lockbox Code : loc…" at bounding box center [479, 384] width 463 height 155
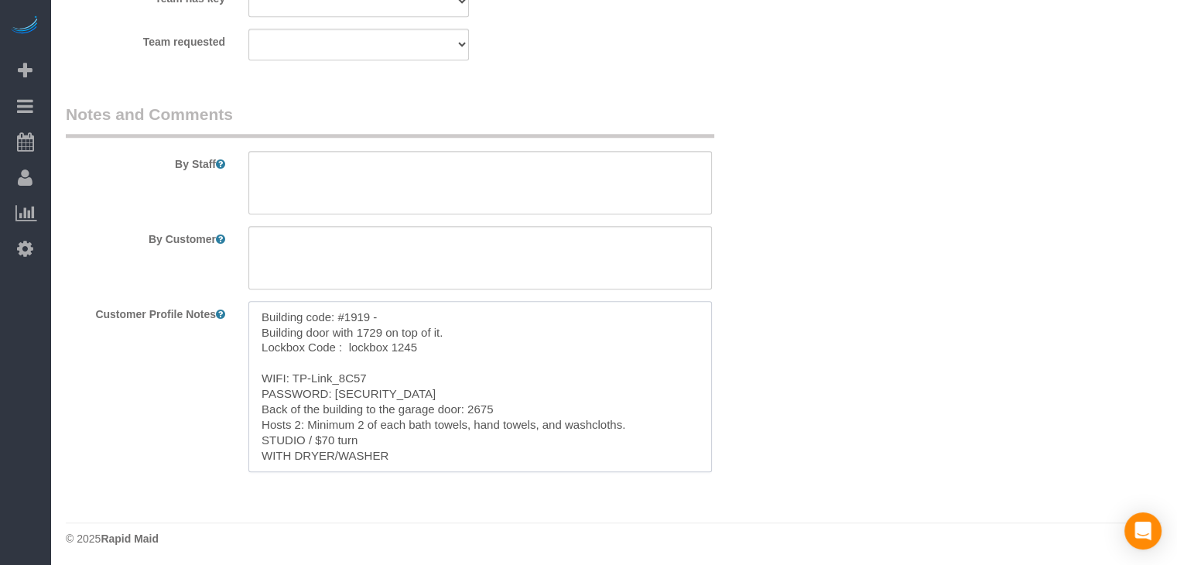
click at [381, 405] on textarea "Building code: #1919 - Building door with 1729 on top of it. Lockbox Code : loc…" at bounding box center [479, 386] width 463 height 171
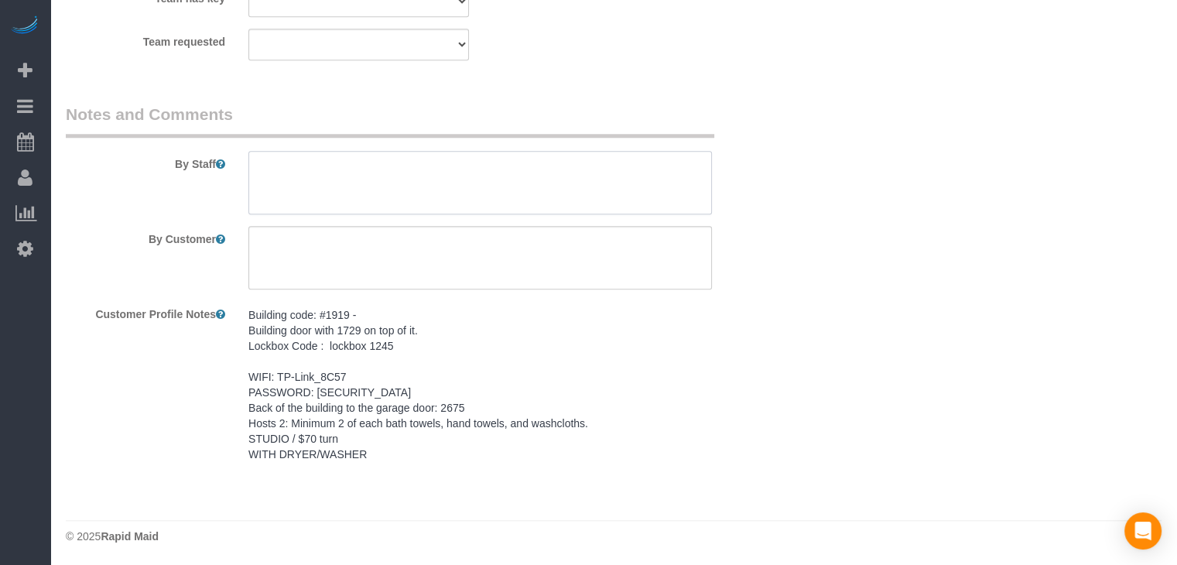
click at [468, 173] on textarea at bounding box center [479, 182] width 463 height 63
paste textarea "Building code: #1919 - Building door with 1729 on top of it. Lockbox Code : loc…"
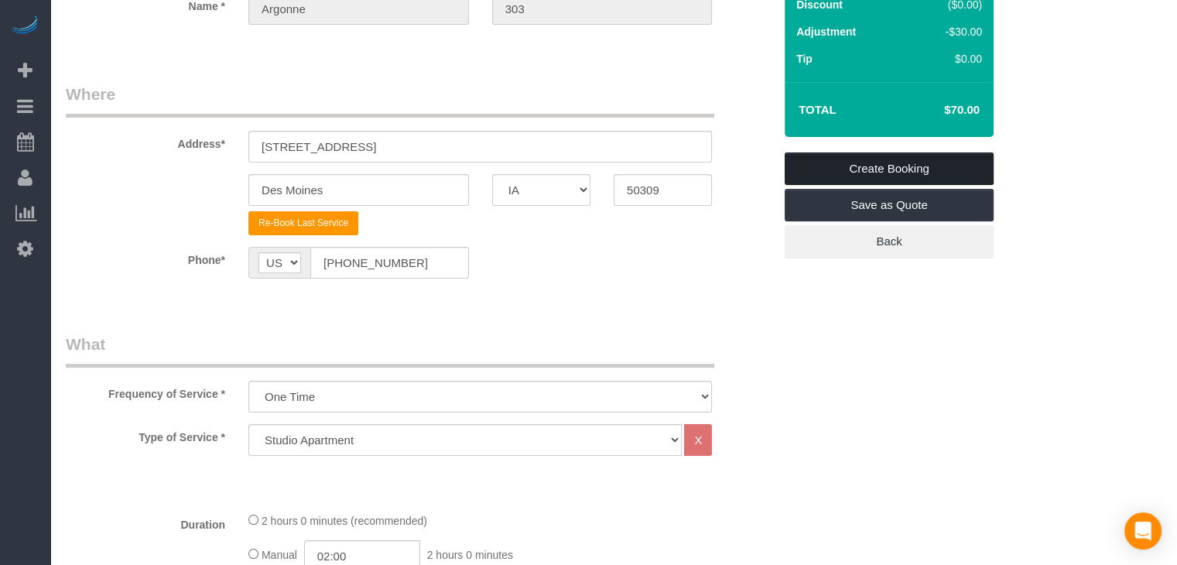
scroll to position [156, 0]
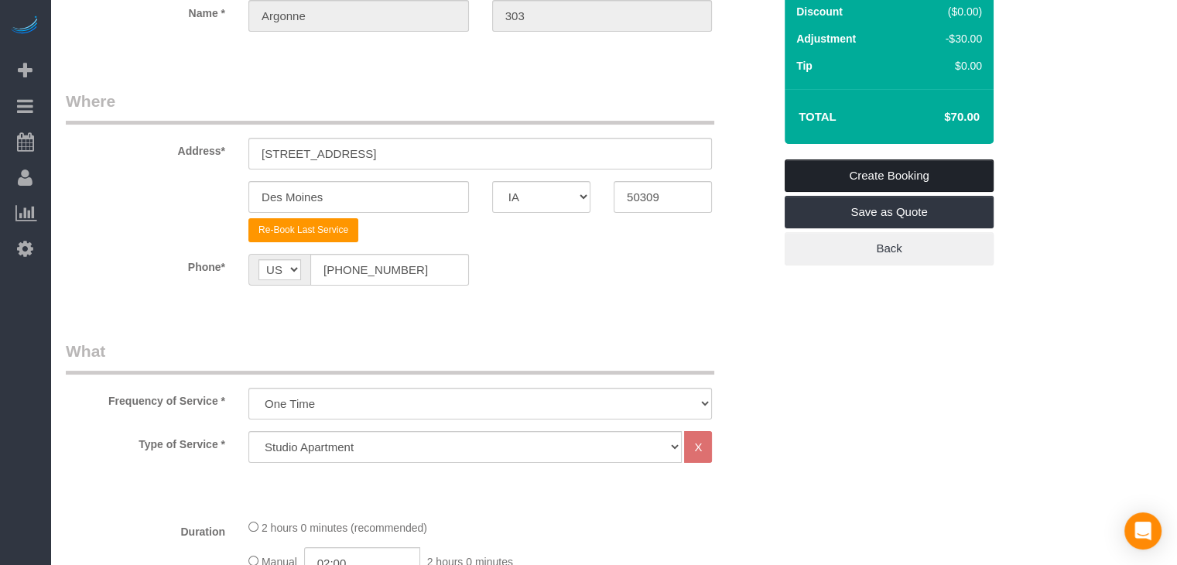
type textarea "Building code: #1919 - Building door with 1729 on top of it. Lockbox Code : loc…"
click at [905, 177] on link "Create Booking" at bounding box center [889, 175] width 209 height 32
